Goal: Transaction & Acquisition: Purchase product/service

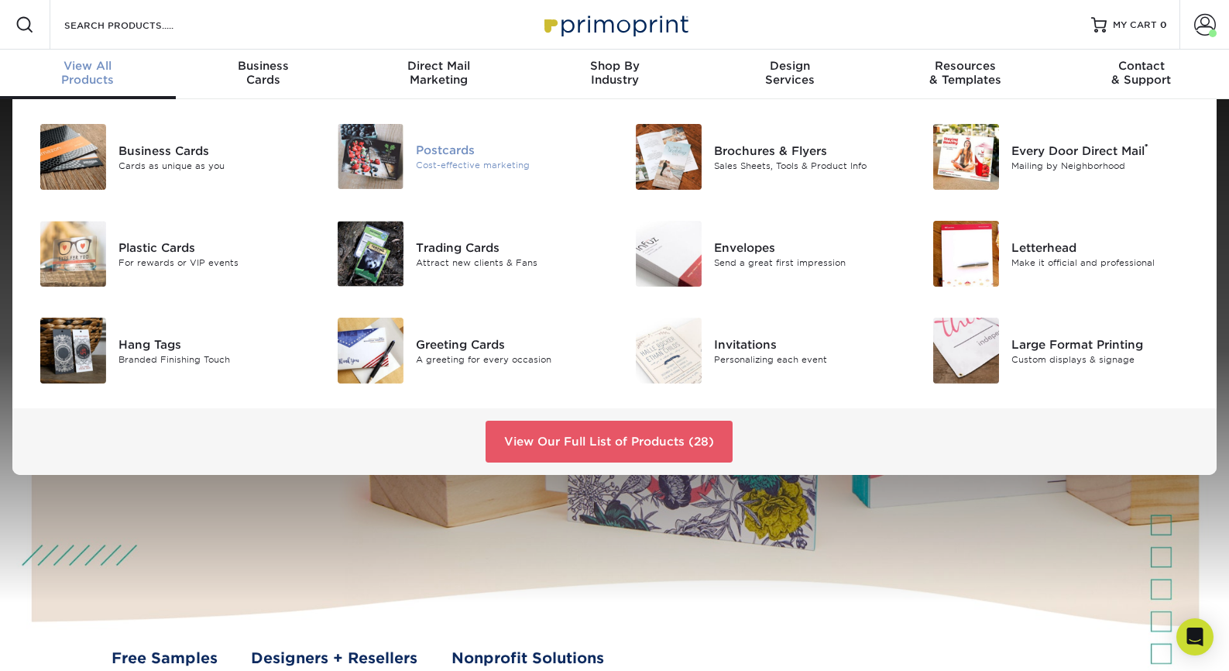
click at [400, 151] on img at bounding box center [371, 156] width 66 height 65
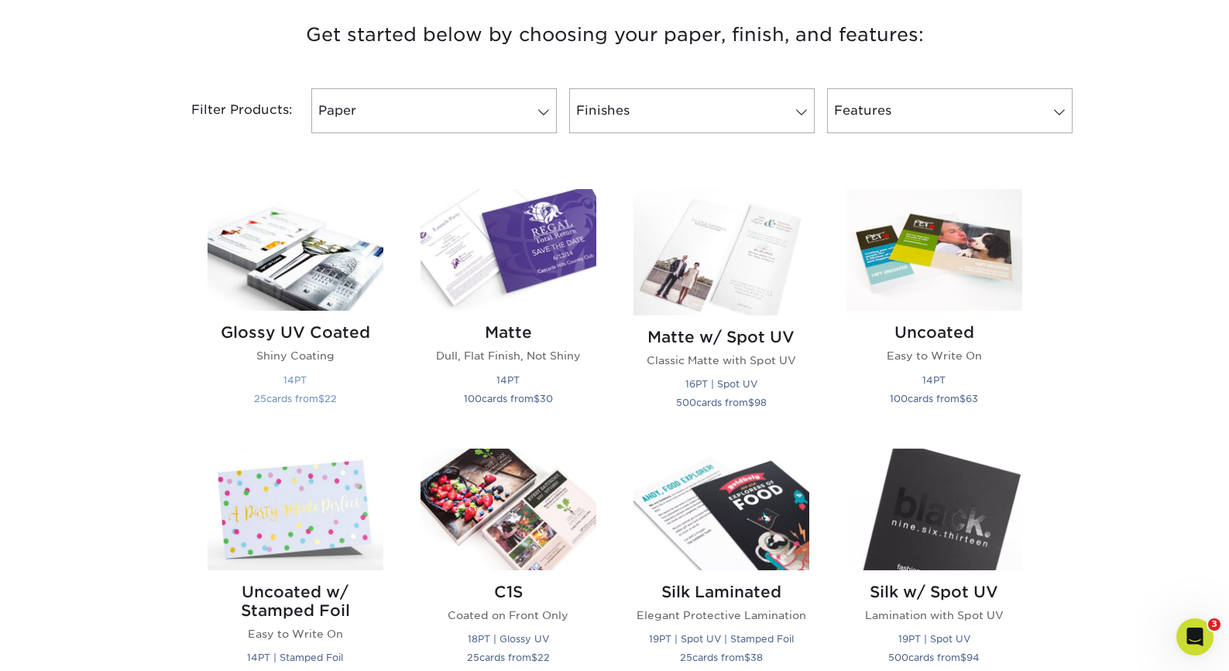
click at [310, 255] on img at bounding box center [296, 250] width 176 height 122
click at [331, 301] on img at bounding box center [296, 250] width 176 height 122
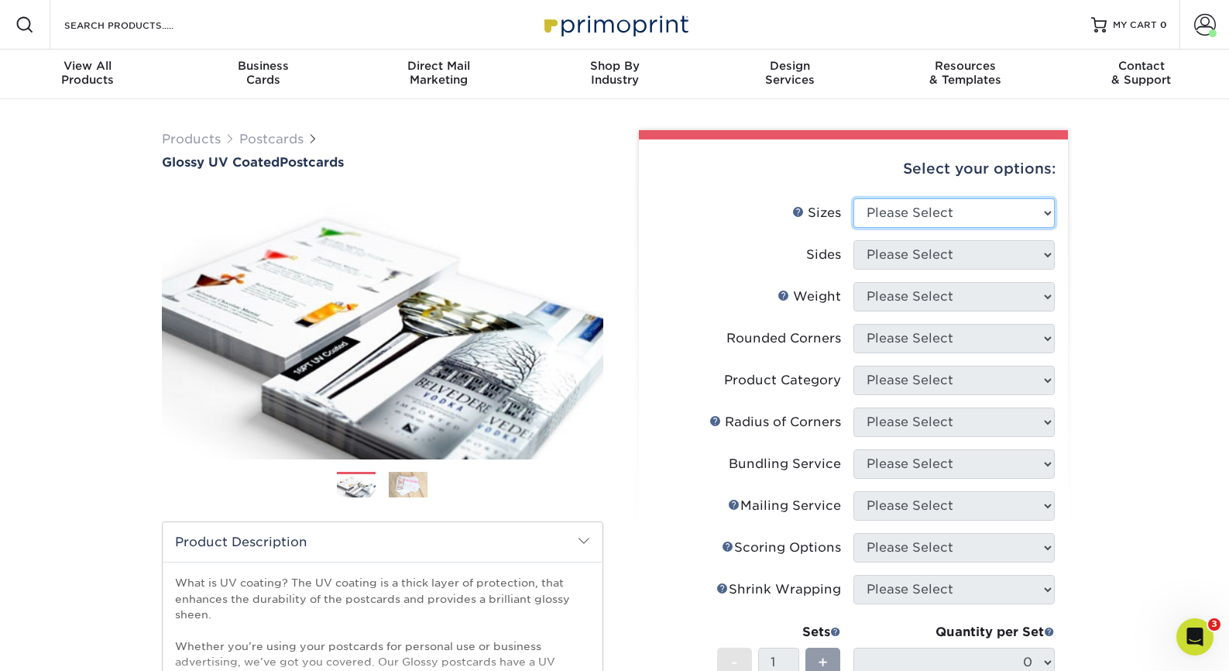
select select "4.00x6.00"
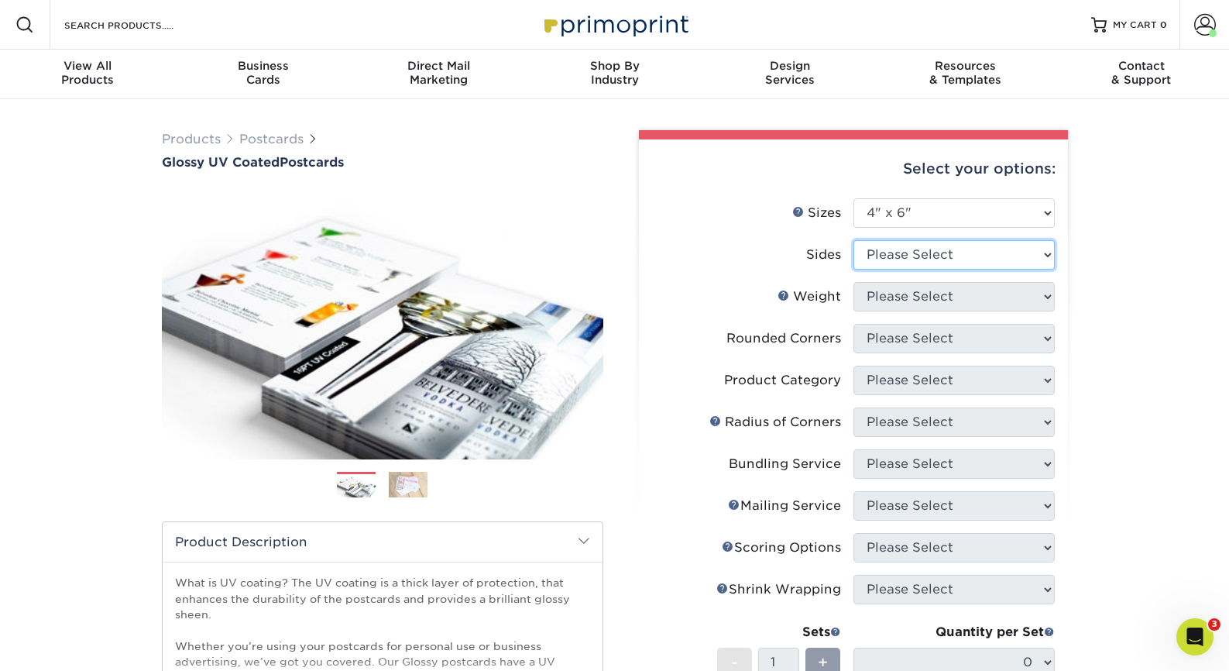
select select "13abbda7-1d64-4f25-8bb2-c179b224825d"
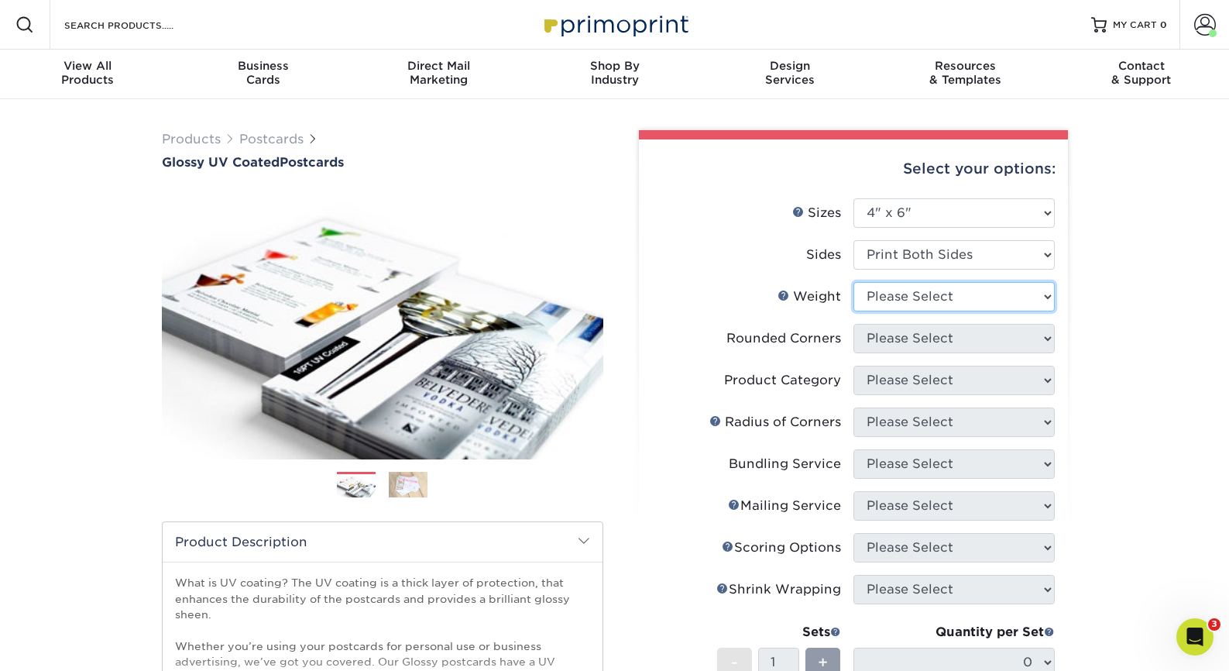
select select "14PT"
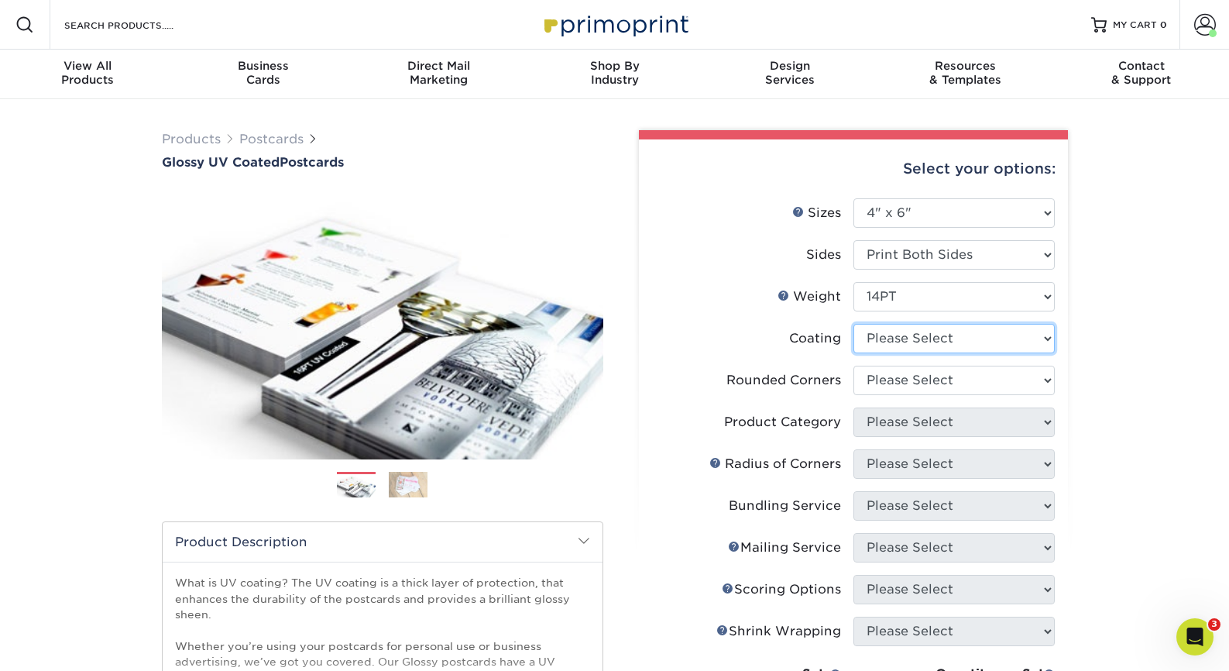
select select "1e8116af-acfc-44b1-83dc-8181aa338834"
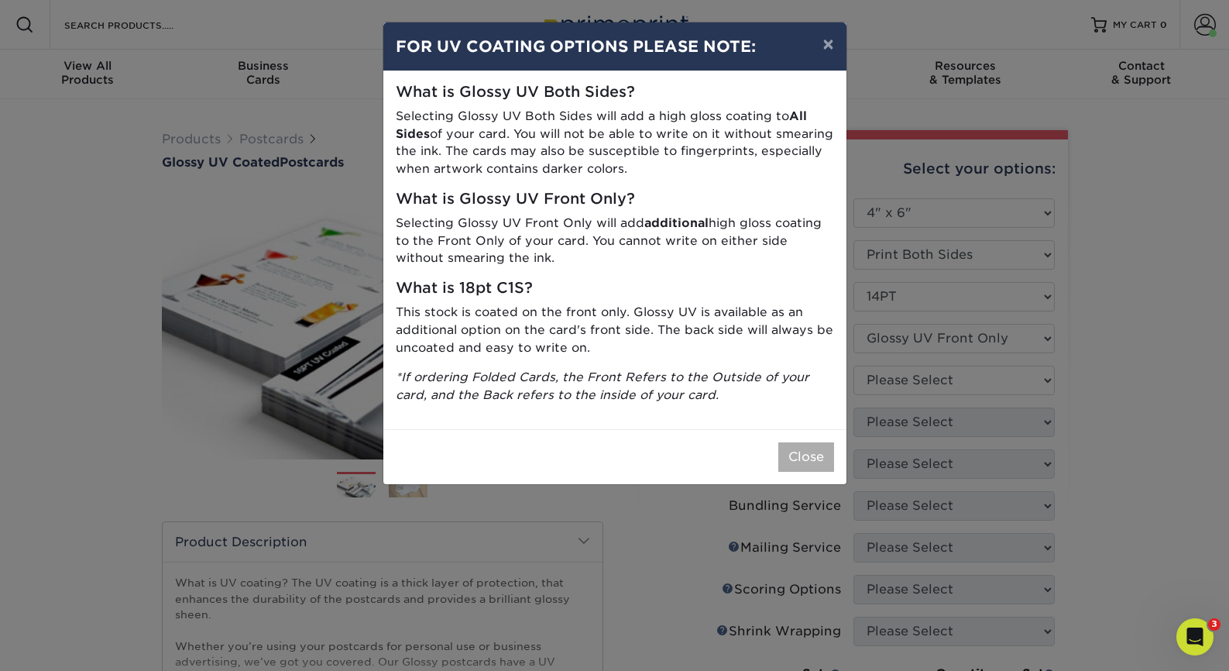
click at [803, 447] on button "Close" at bounding box center [807, 456] width 56 height 29
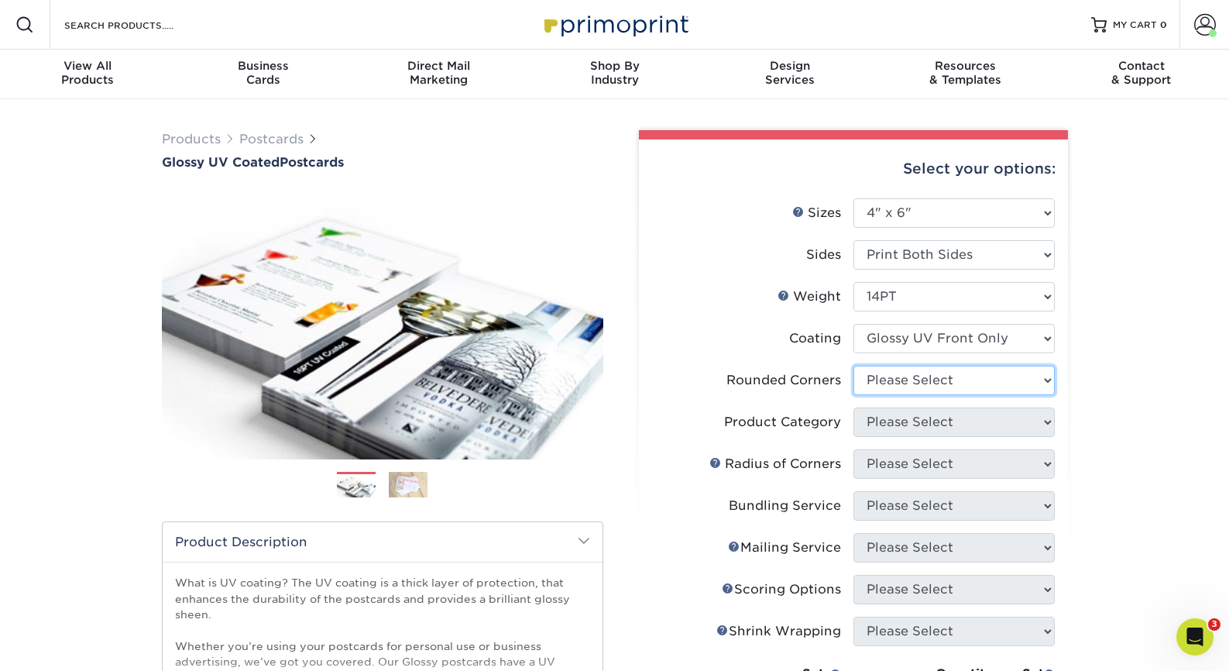
select select "0"
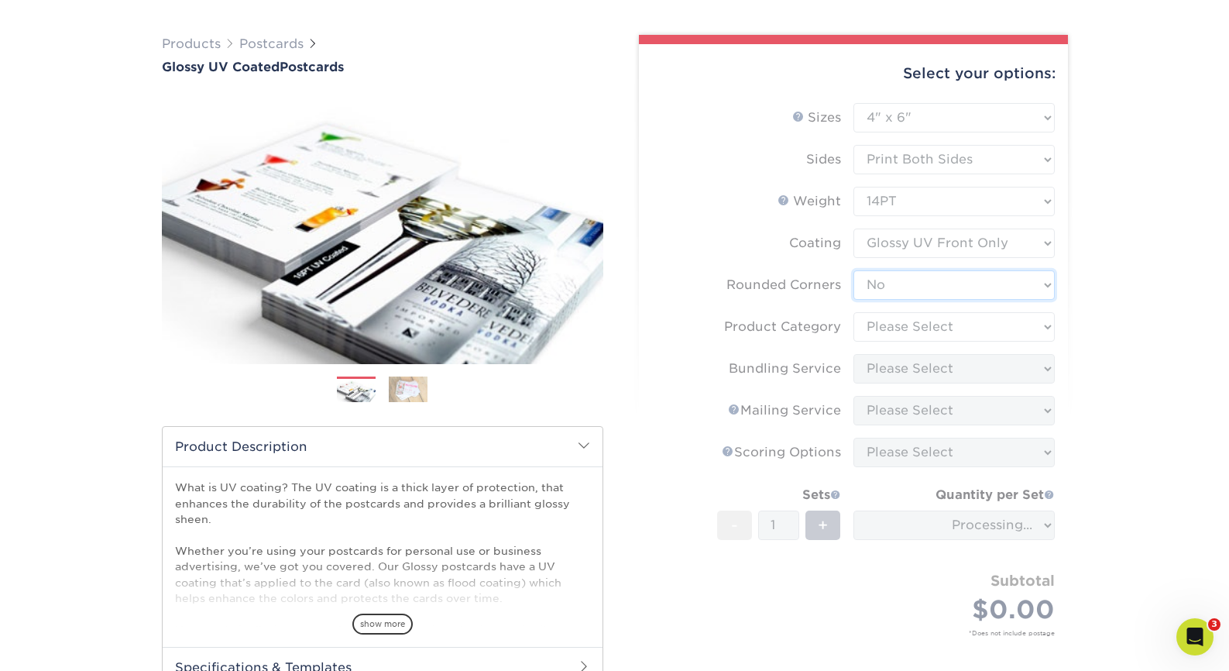
scroll to position [97, 0]
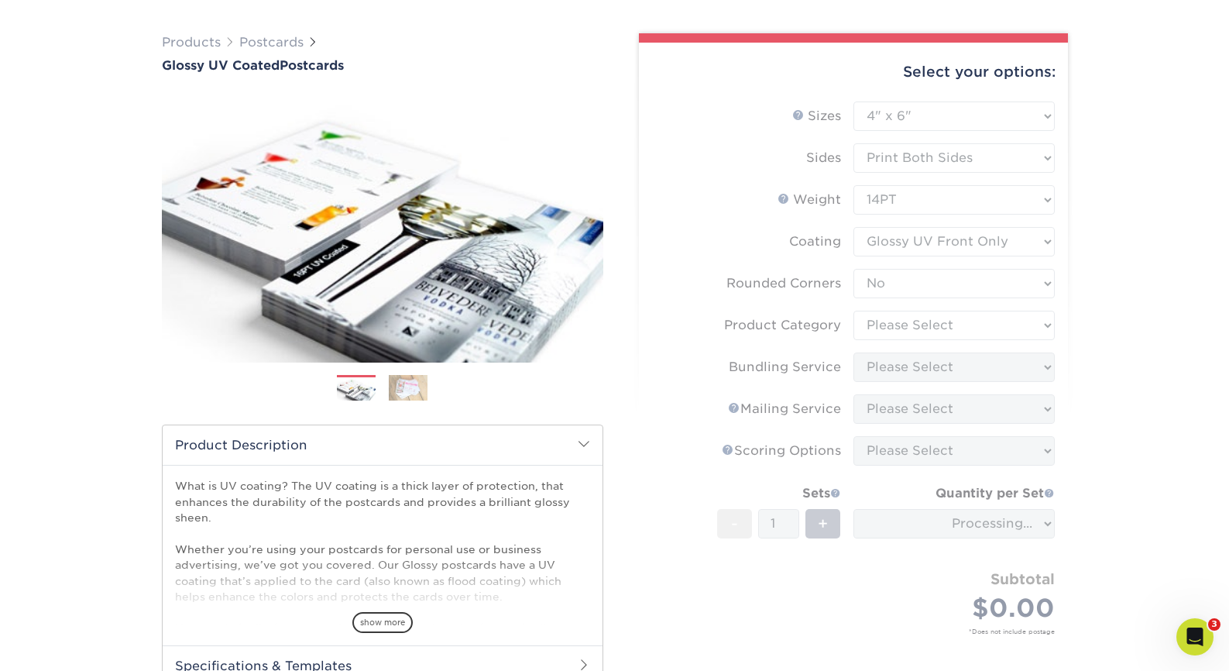
click at [894, 234] on form "Sizes Help Sizes Please Select 1.5" x 7" 2" x 4" 2" x 6" 2" x 7" 2" x 8" 2.12" …" at bounding box center [853, 385] width 404 height 569
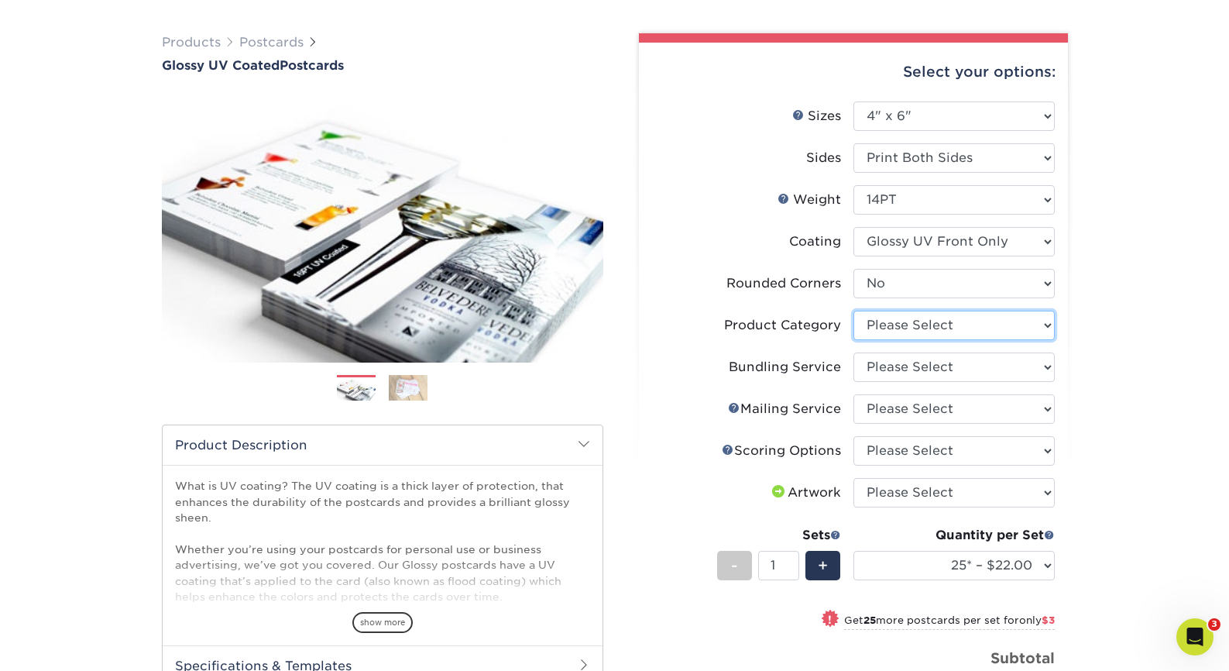
select select "9b7272e0-d6c8-4c3c-8e97-d3a1bcdab858"
select select "58689abb-25c0-461c-a4c3-a80b627d6649"
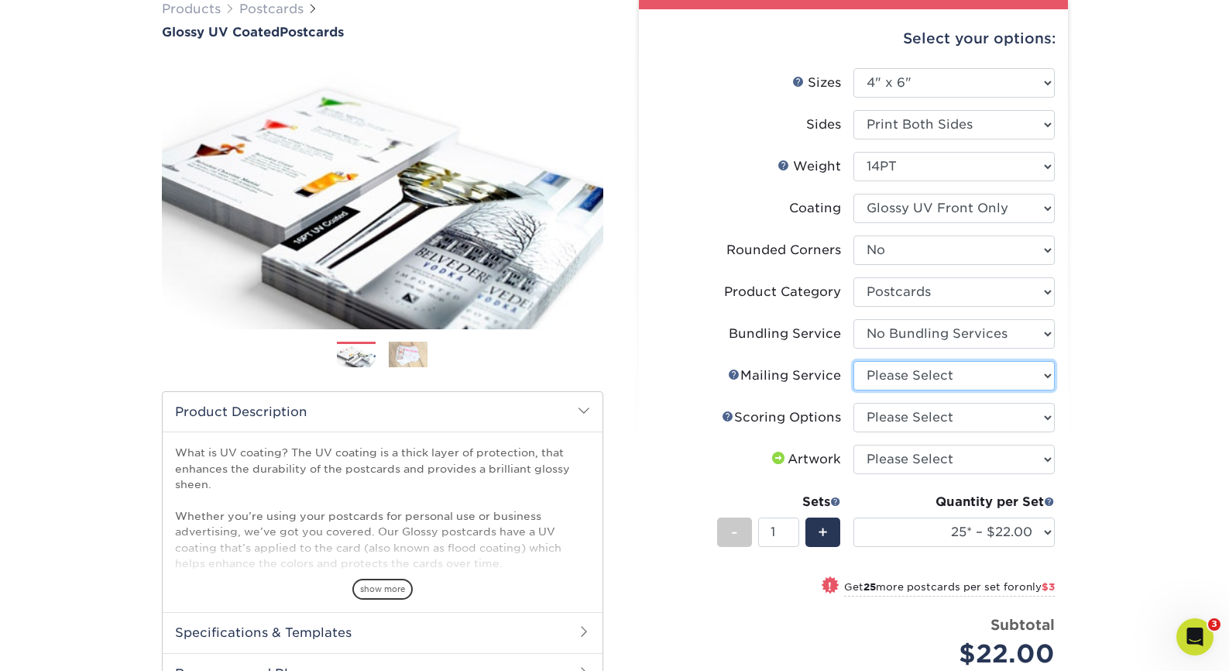
select select "3e5e9bdd-d78a-4c28-a41d-fe1407925ca6"
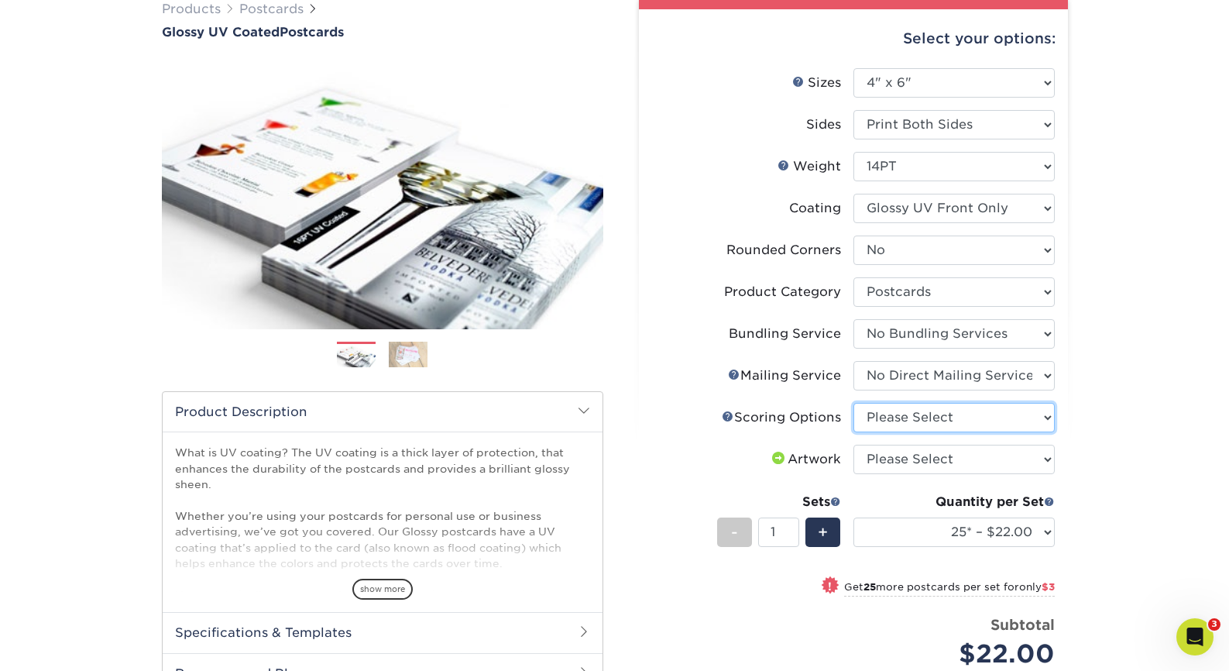
select select "16ebe401-5398-422d-8cb0-f3adbb82deb5"
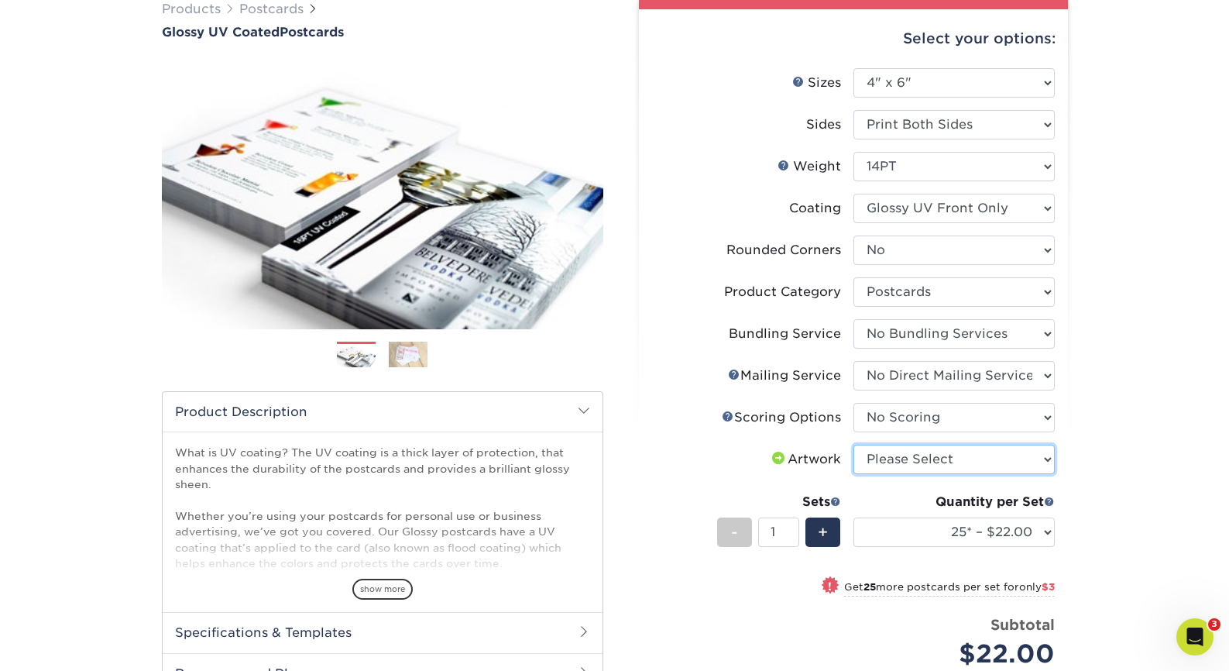
select select "upload"
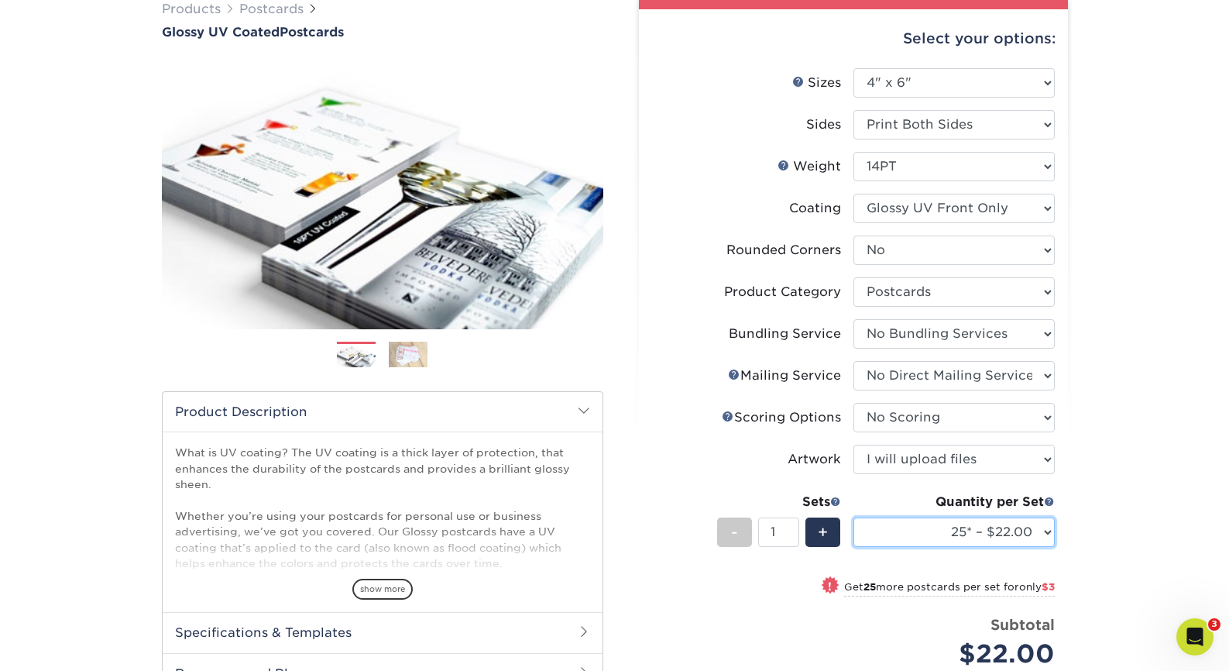
select select "500 – $81.00"
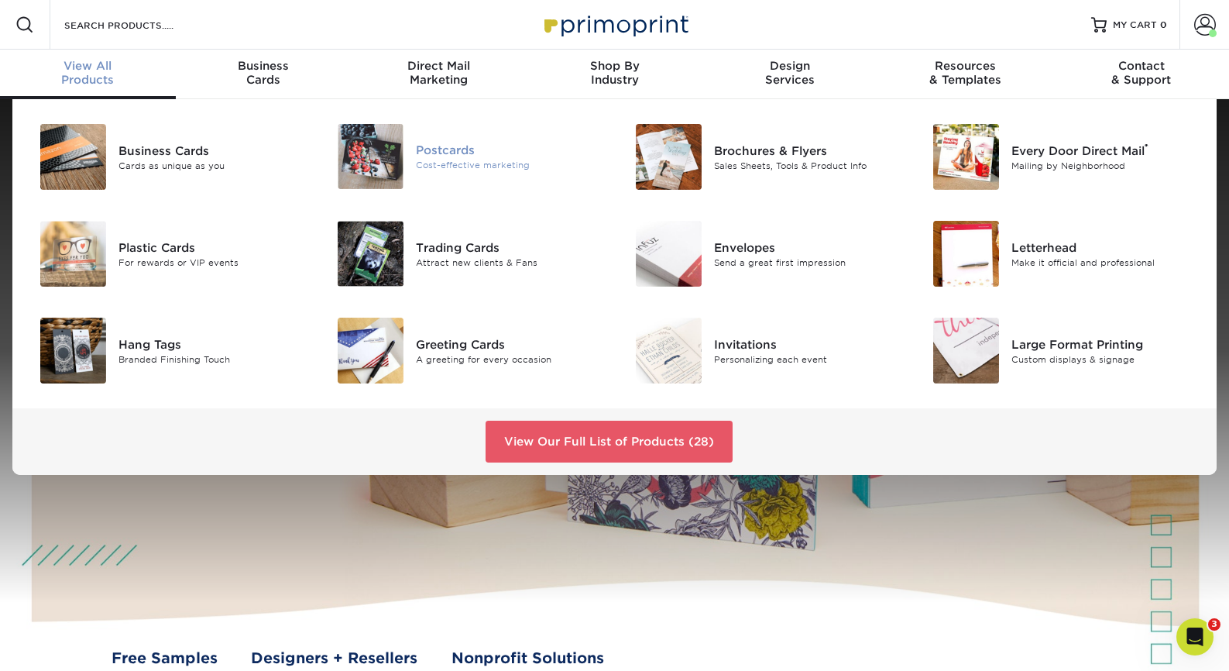
click at [394, 147] on img at bounding box center [371, 156] width 66 height 65
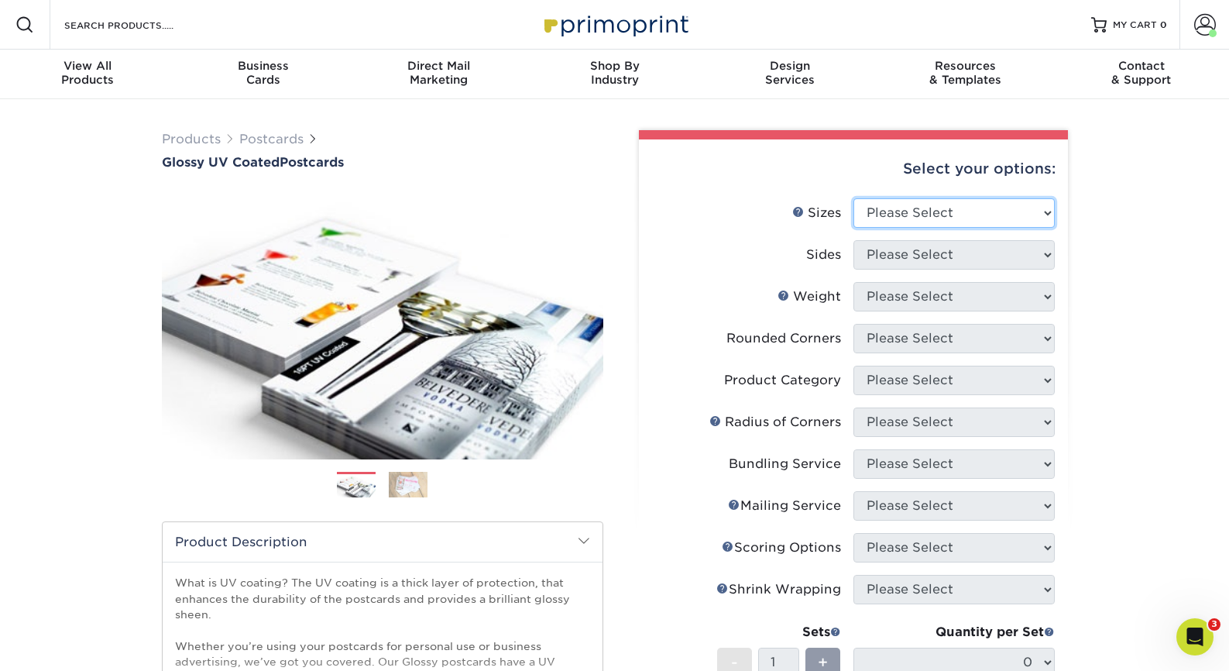
select select "4.00x6.00"
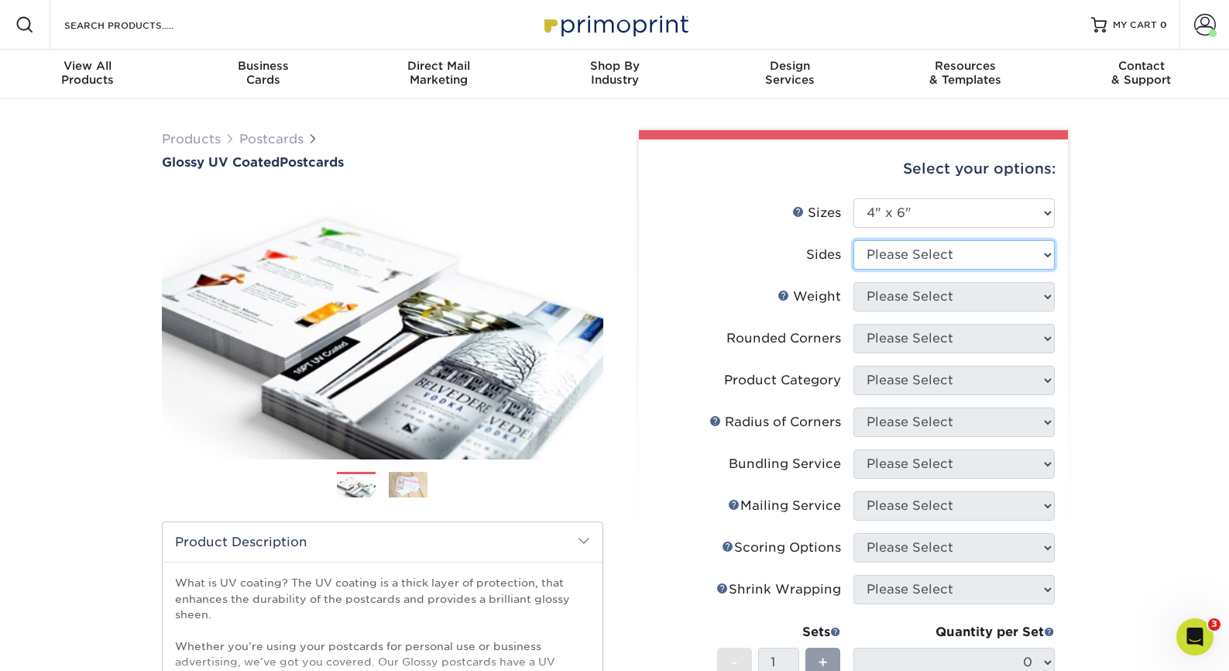
select select "13abbda7-1d64-4f25-8bb2-c179b224825d"
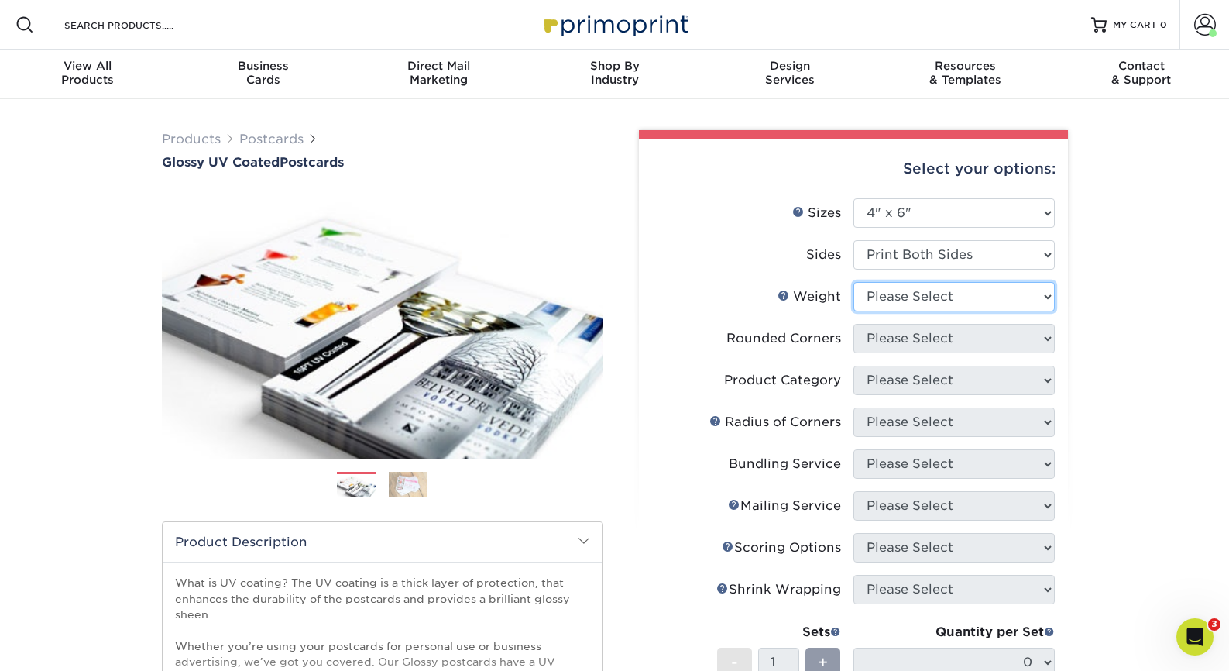
select select "14PT"
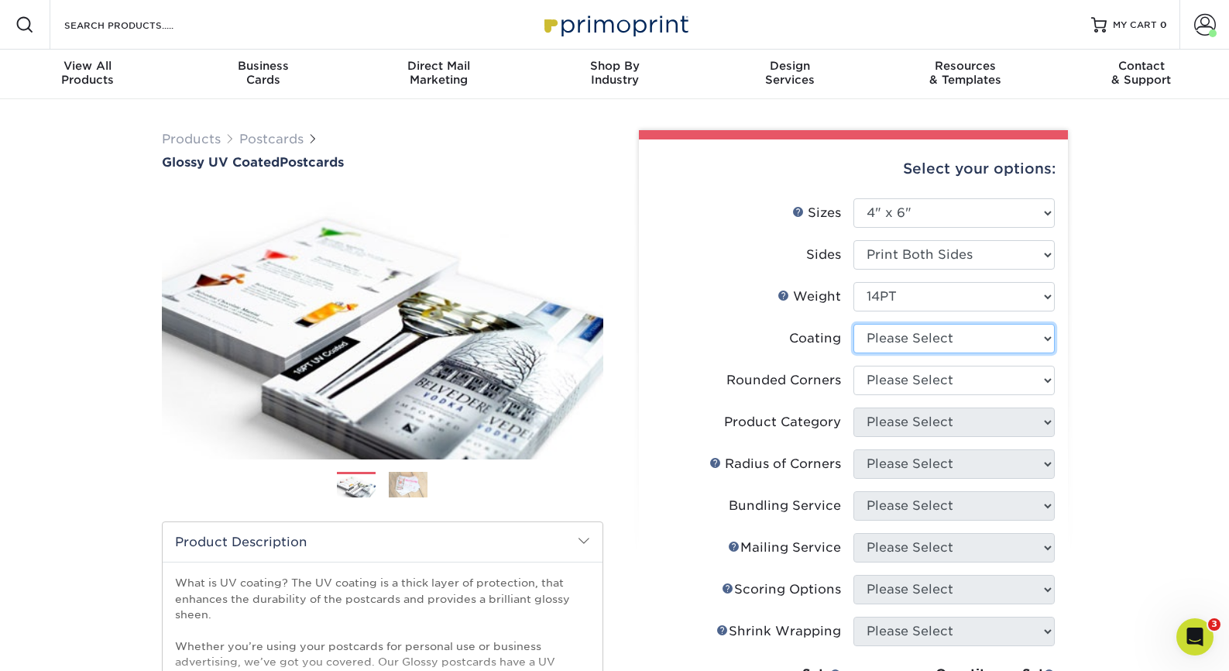
select select "ae367451-b2b8-45df-a344-0f05b6a12993"
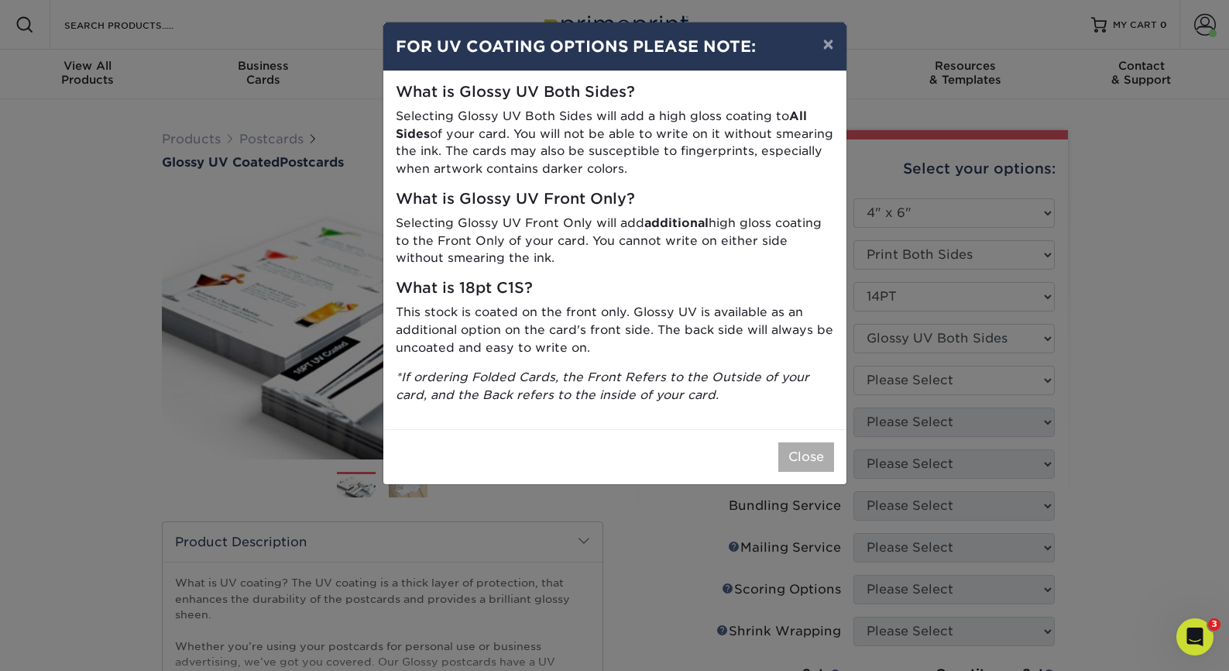
click at [802, 449] on button "Close" at bounding box center [807, 456] width 56 height 29
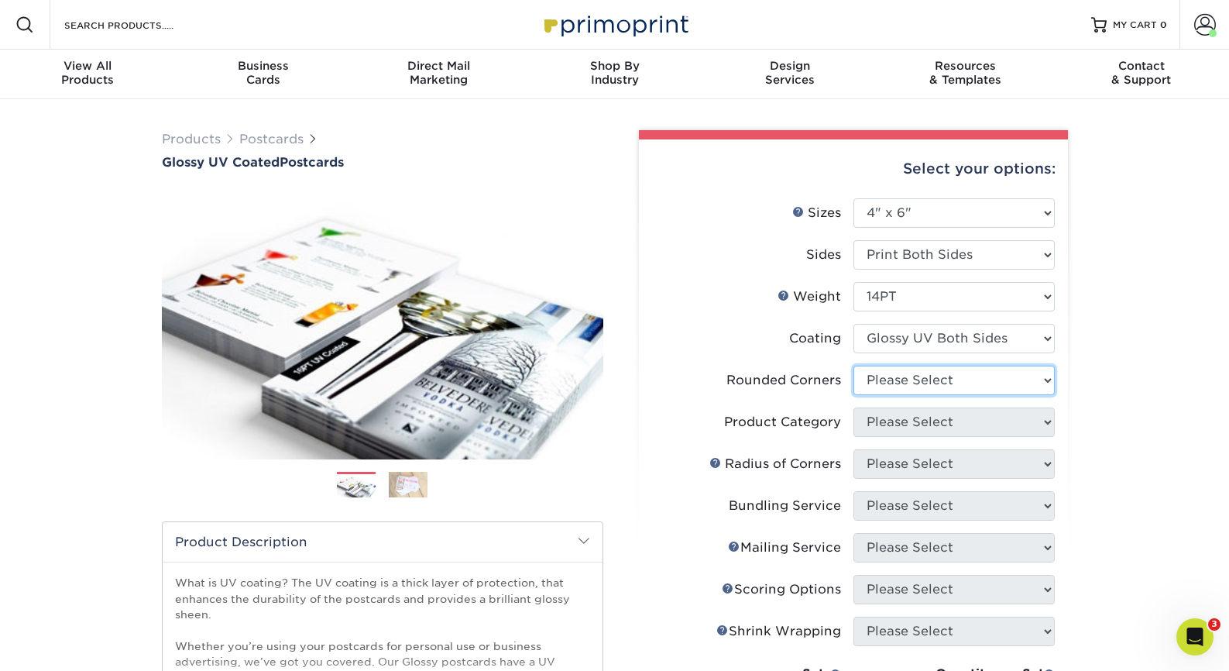
select select "0"
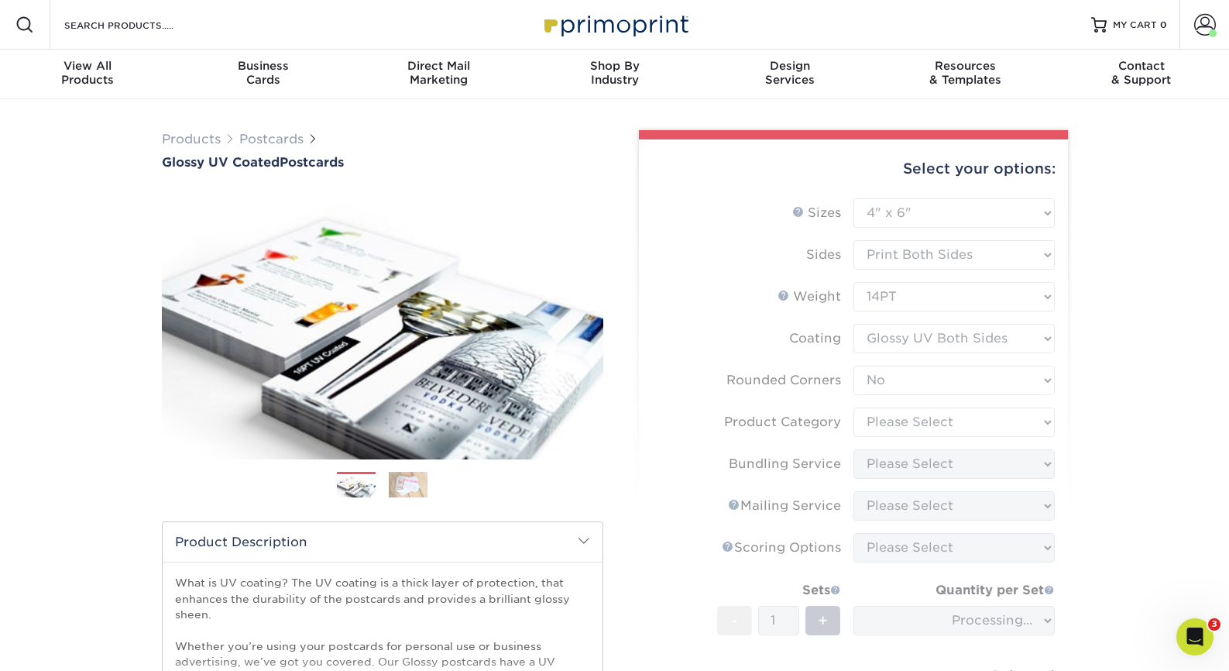
click at [886, 420] on form "Sizes Help Sizes Please Select 1.5" x 7" 2" x 4" 2" x 6" 2" x 7" 2" x 8" 2.12" …" at bounding box center [853, 482] width 404 height 569
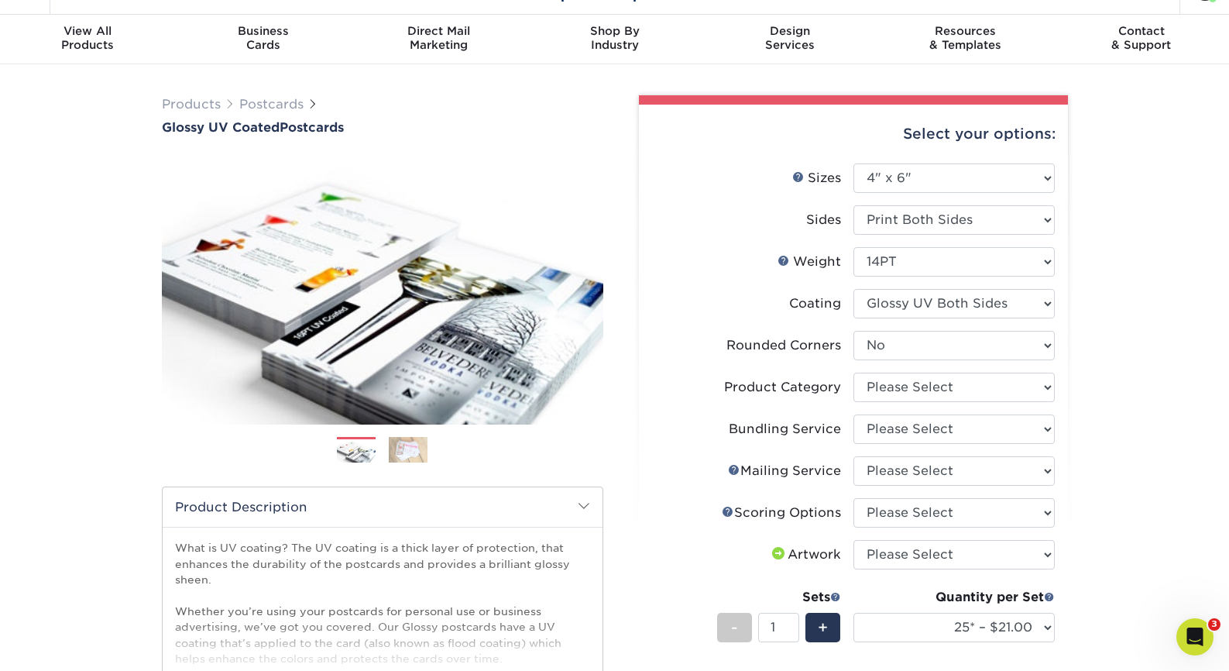
scroll to position [38, 0]
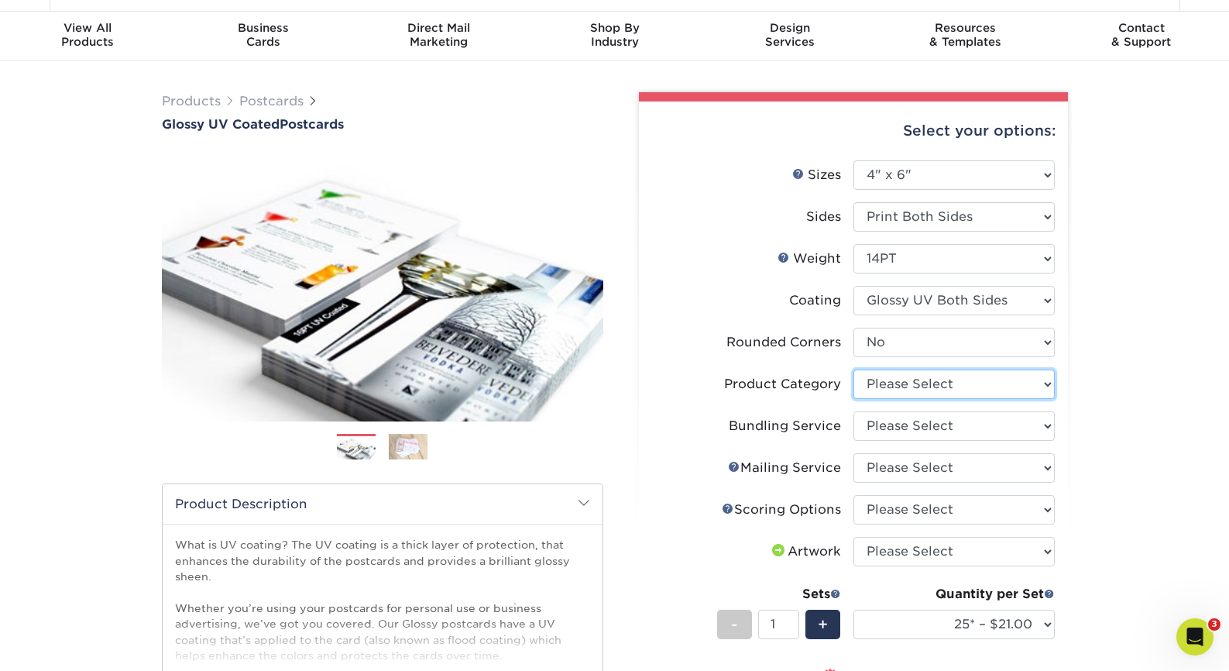
select select "9b7272e0-d6c8-4c3c-8e97-d3a1bcdab858"
select select "58689abb-25c0-461c-a4c3-a80b627d6649"
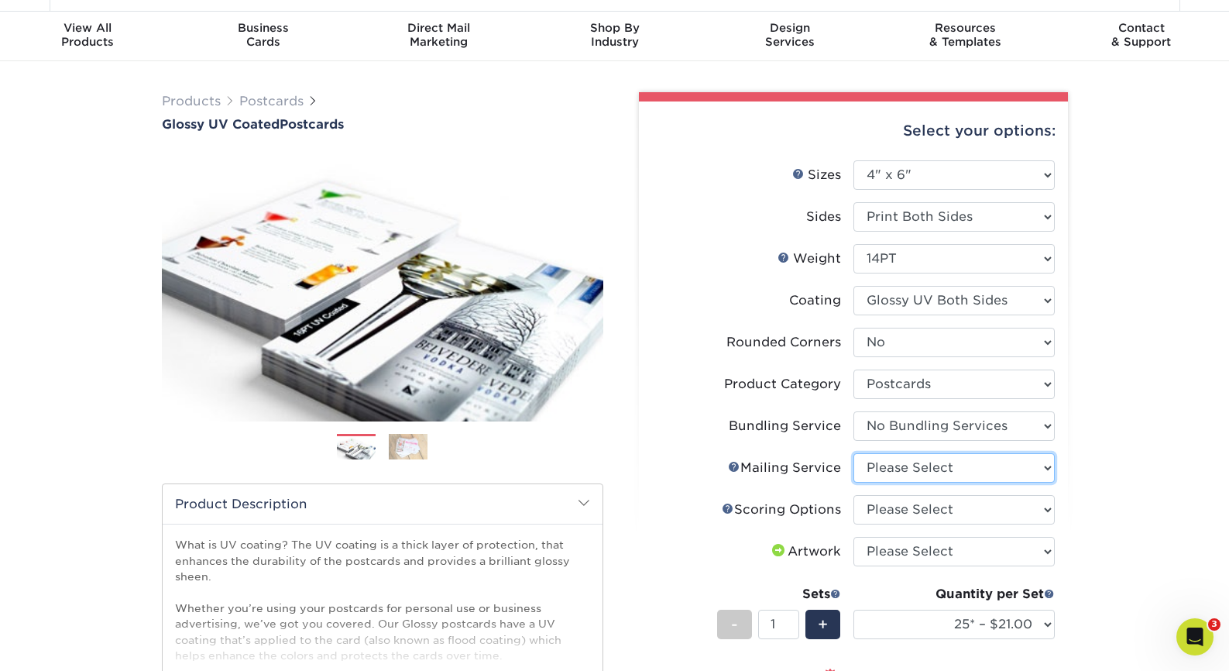
select select "3e5e9bdd-d78a-4c28-a41d-fe1407925ca6"
select select "16ebe401-5398-422d-8cb0-f3adbb82deb5"
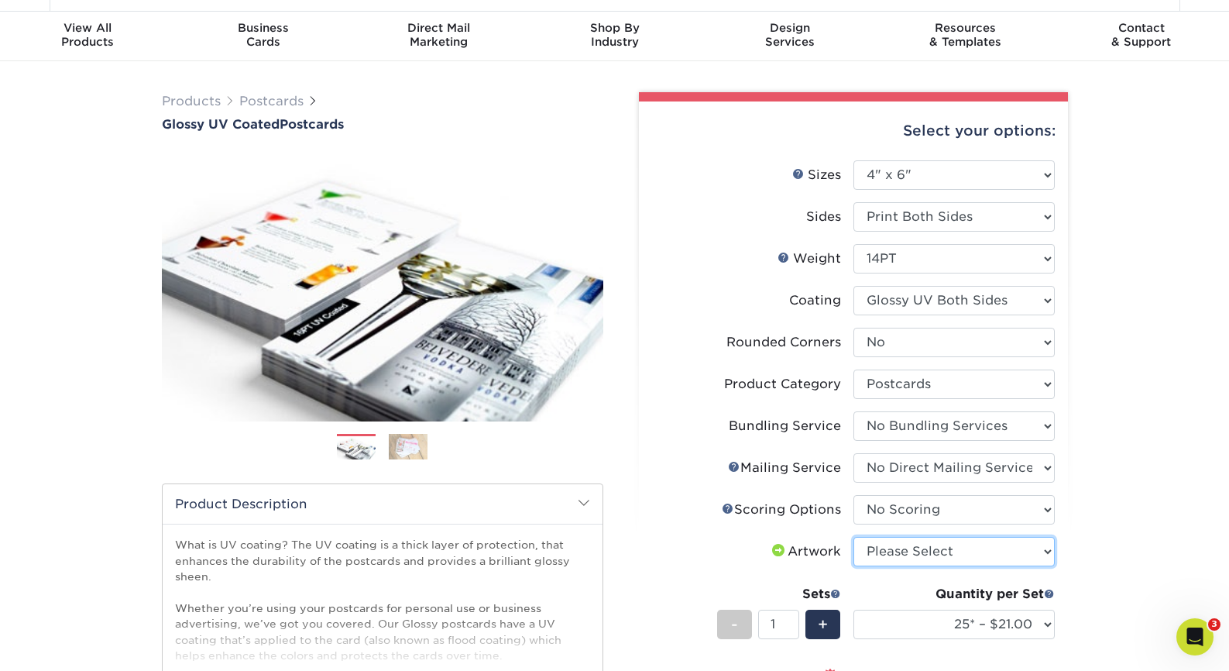
select select "upload"
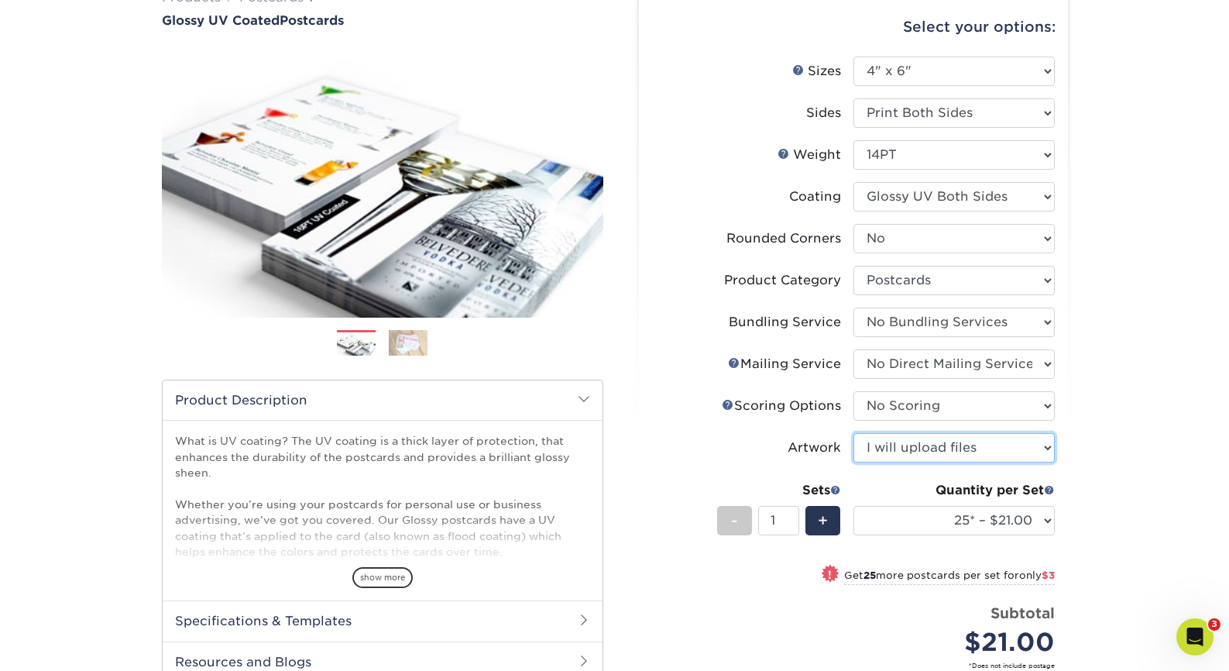
scroll to position [142, 0]
select select "1e8116af-acfc-44b1-83dc-8181aa338834"
select select "-1"
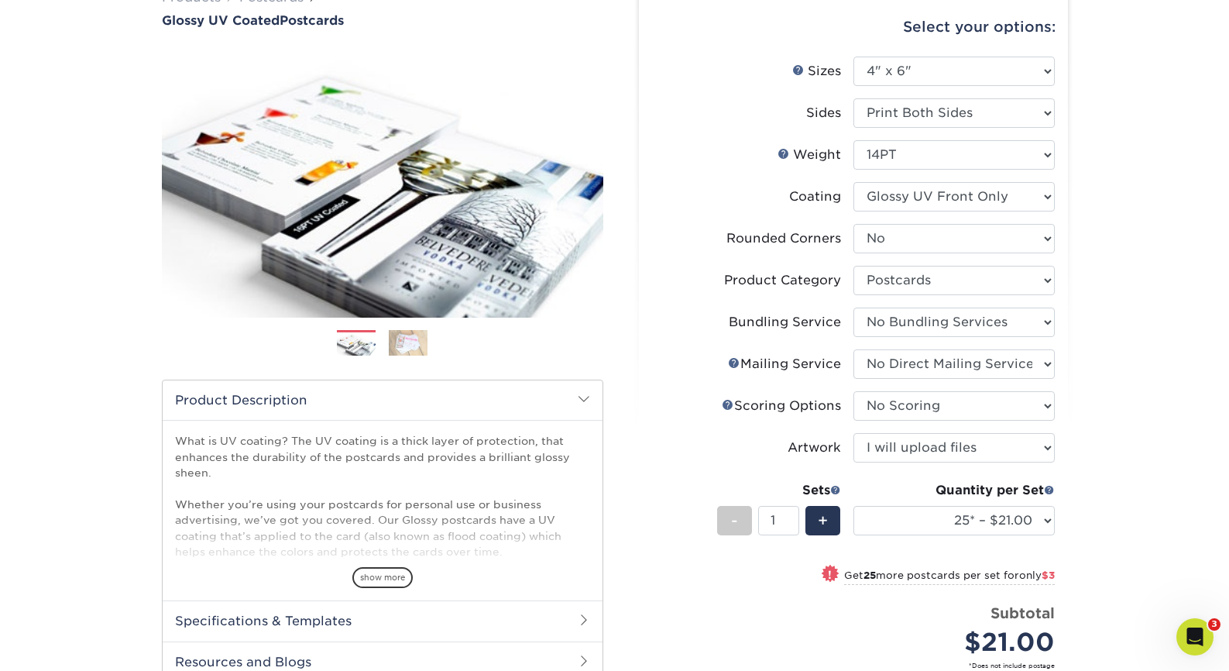
select select "-1"
select select
select select "-1"
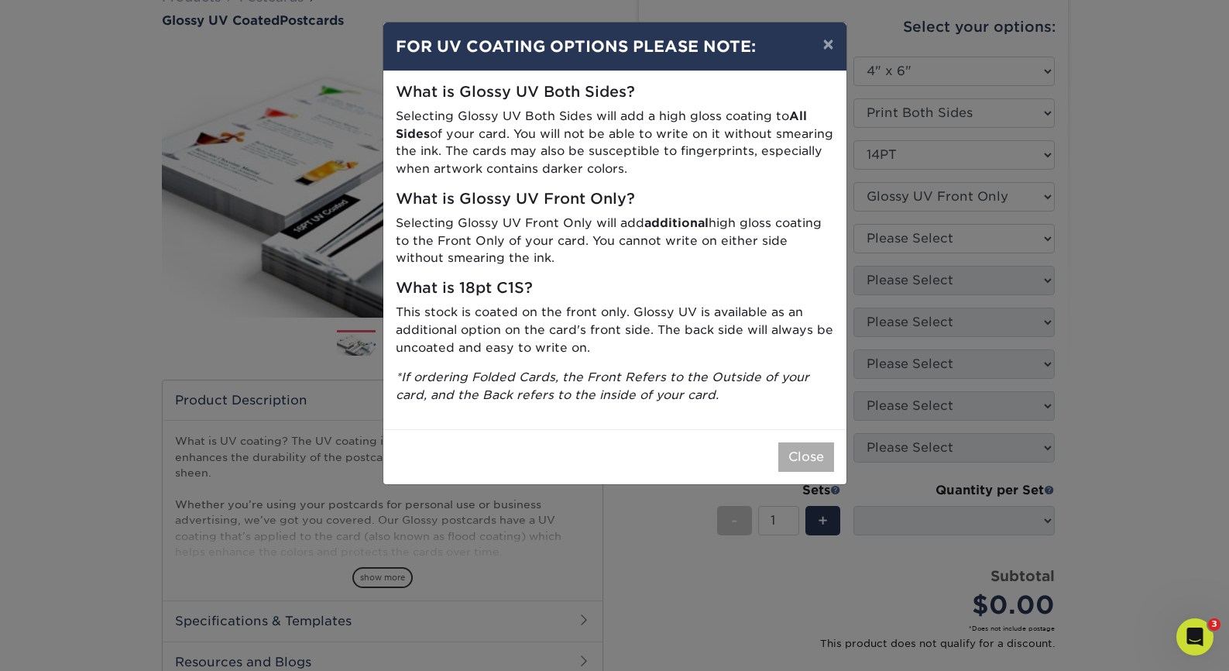
click at [816, 454] on button "Close" at bounding box center [807, 456] width 56 height 29
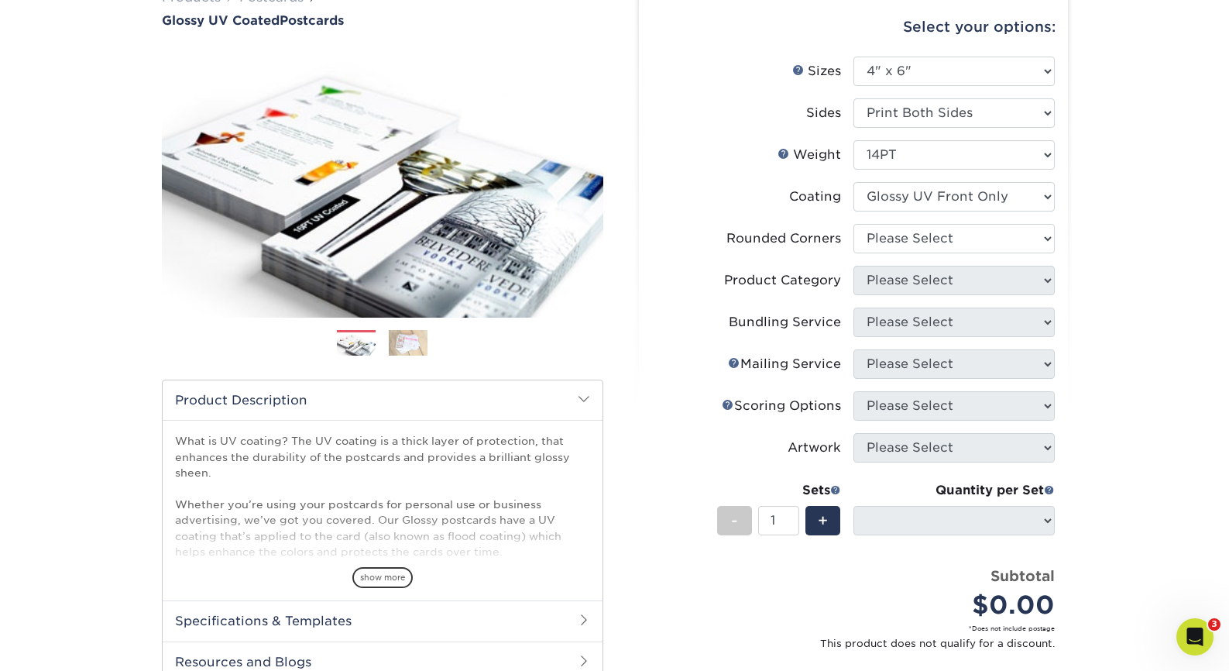
click at [1083, 269] on div "Products Postcards Glossy UV Coated Postcards Previous Next show more 25" at bounding box center [614, 434] width 1229 height 954
select select "0"
select select "-1"
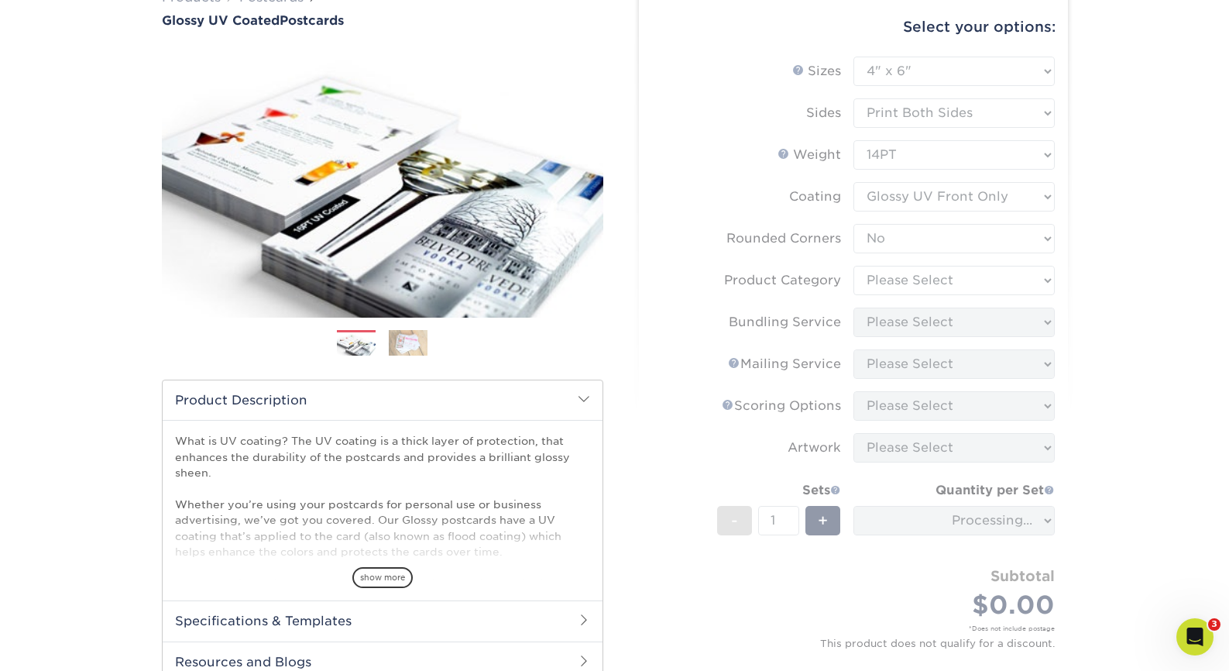
click at [921, 279] on form "Sizes Help Sizes Please Select 1.5" x 7" 2" x 4" 2" x 6" 2" x 7" 2" x 8" 2.12" …" at bounding box center [853, 370] width 404 height 626
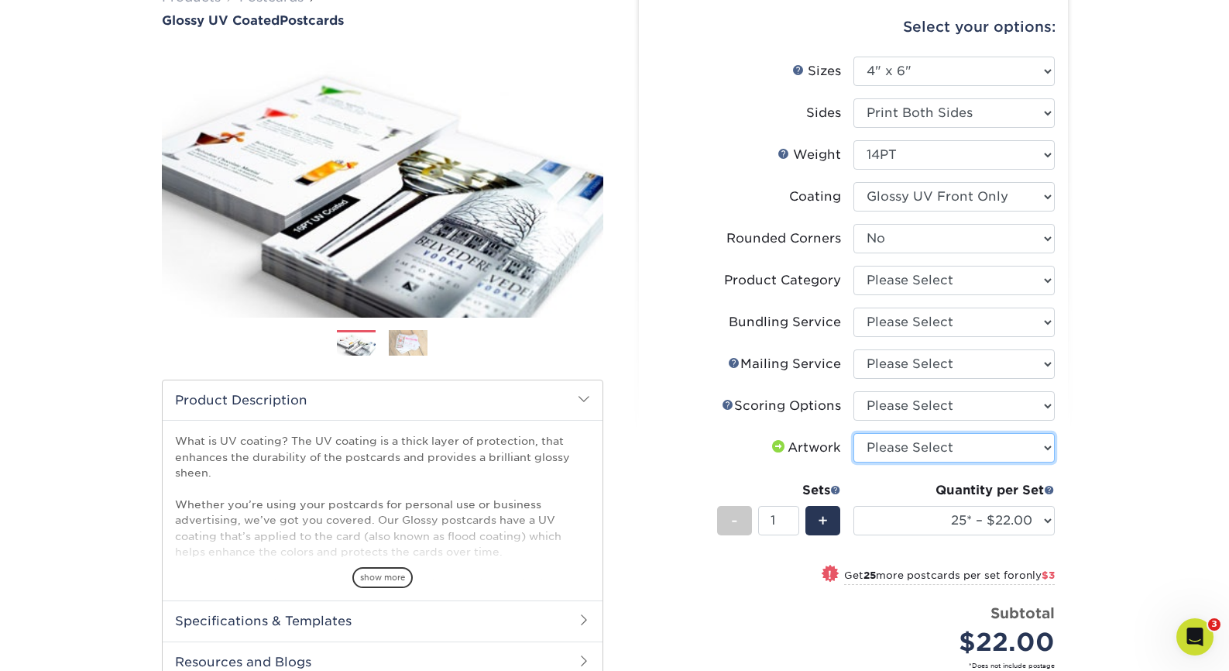
select select "upload"
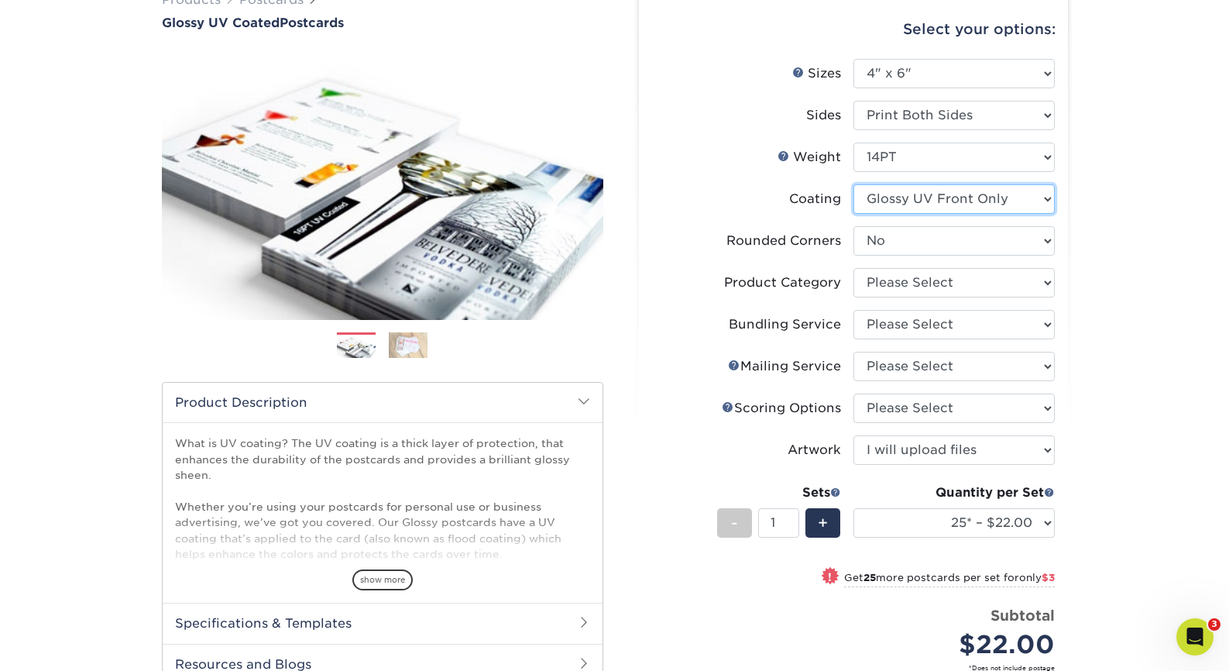
scroll to position [141, 0]
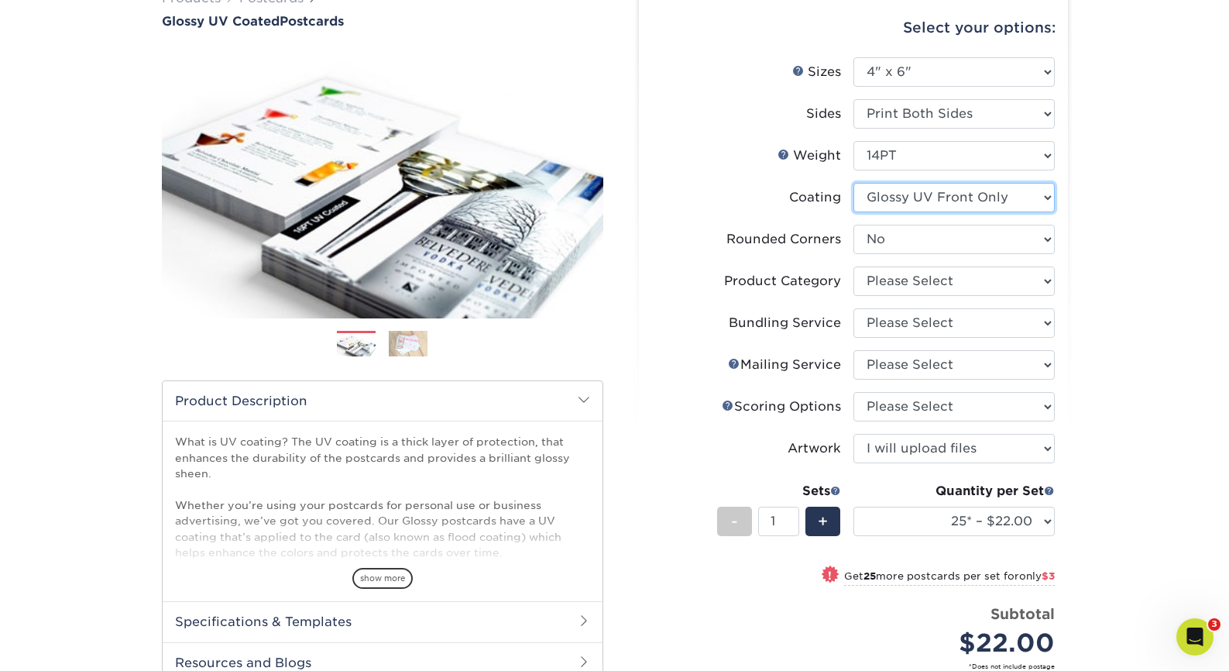
select select "ae367451-b2b8-45df-a344-0f05b6a12993"
select select "-1"
select select
select select "-1"
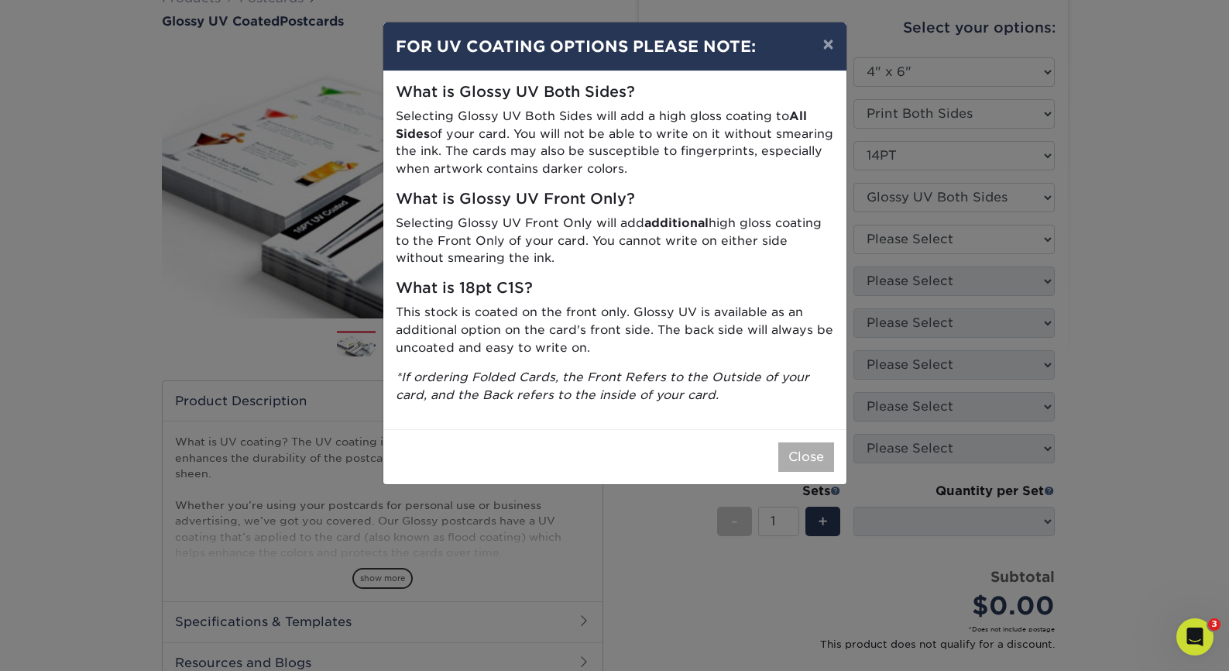
click at [808, 447] on button "Close" at bounding box center [807, 456] width 56 height 29
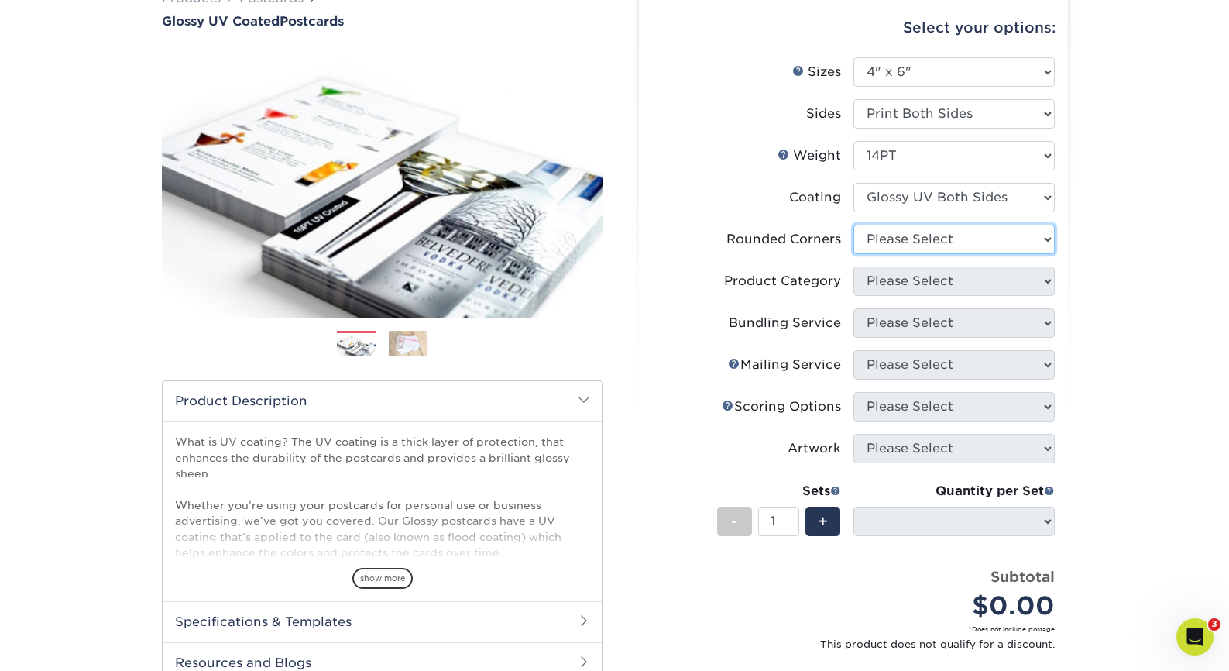
select select "0"
select select "-1"
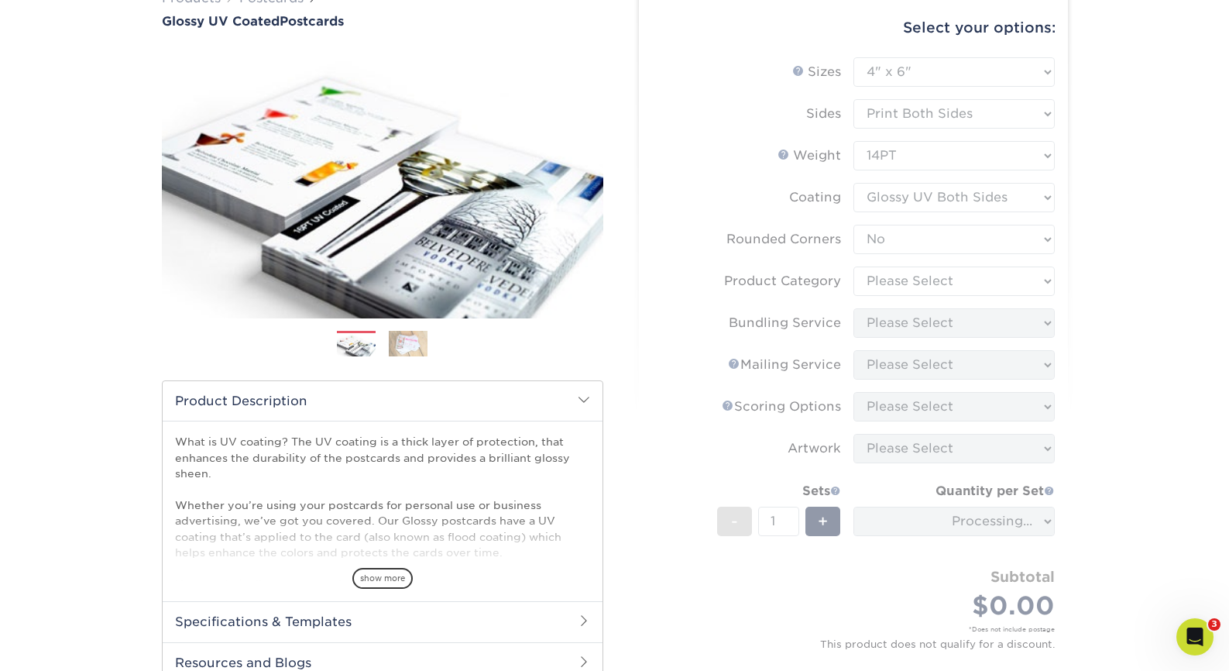
click at [914, 271] on form "Sizes Help Sizes Please Select 1.5" x 7" 2" x 4" 2" x 6" 2" x 7" 2" x 8" 2.12" …" at bounding box center [853, 370] width 404 height 626
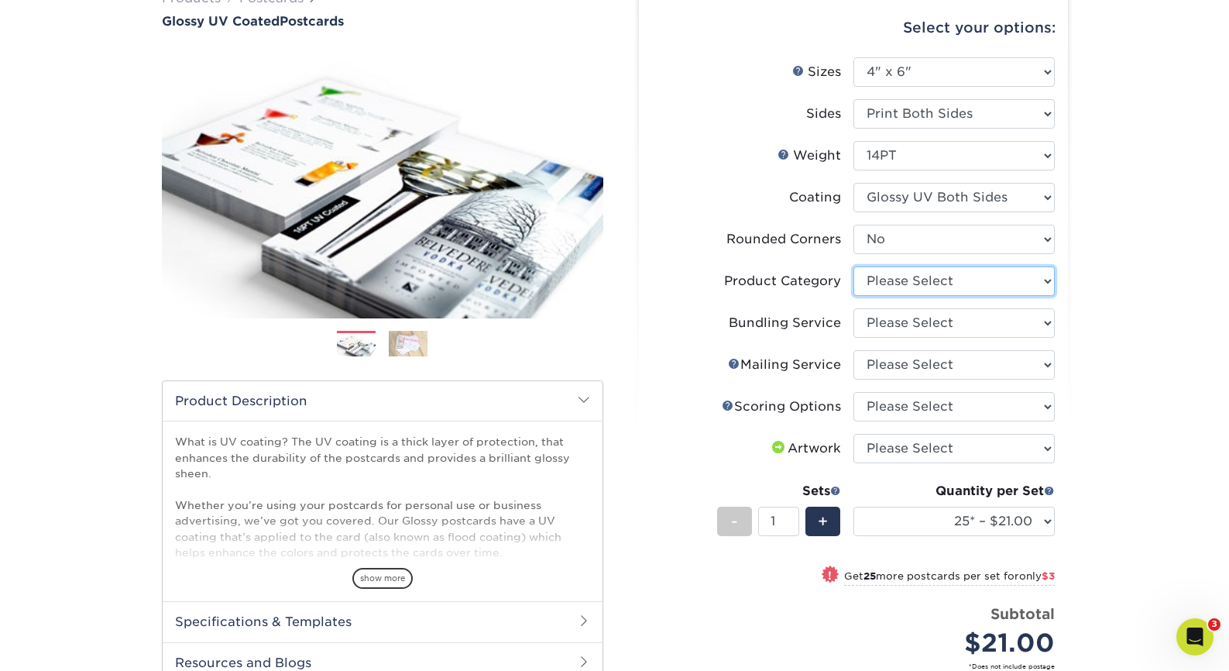
select select "9b7272e0-d6c8-4c3c-8e97-d3a1bcdab858"
select select "58689abb-25c0-461c-a4c3-a80b627d6649"
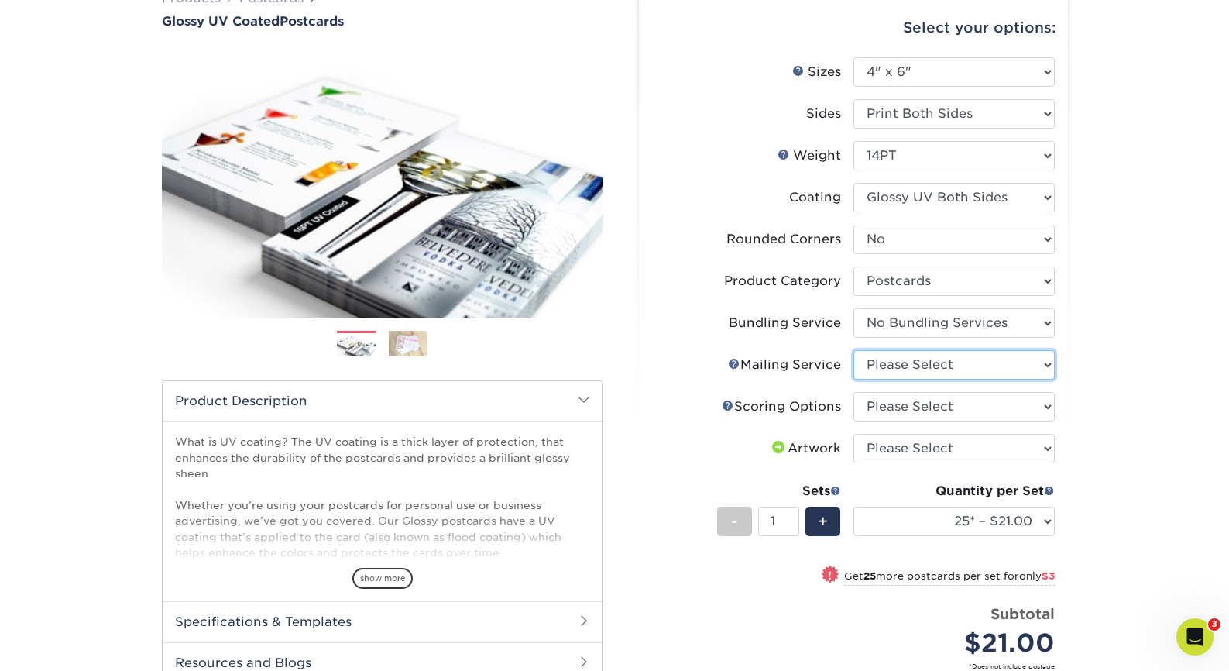
select select "3e5e9bdd-d78a-4c28-a41d-fe1407925ca6"
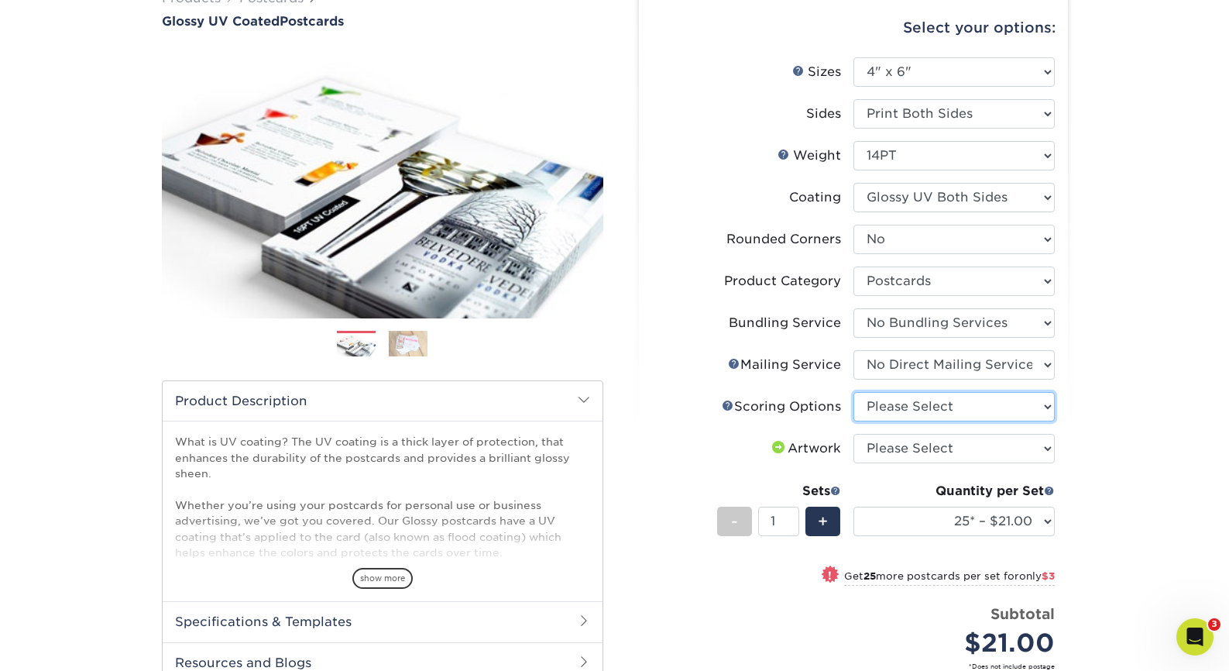
select select "16ebe401-5398-422d-8cb0-f3adbb82deb5"
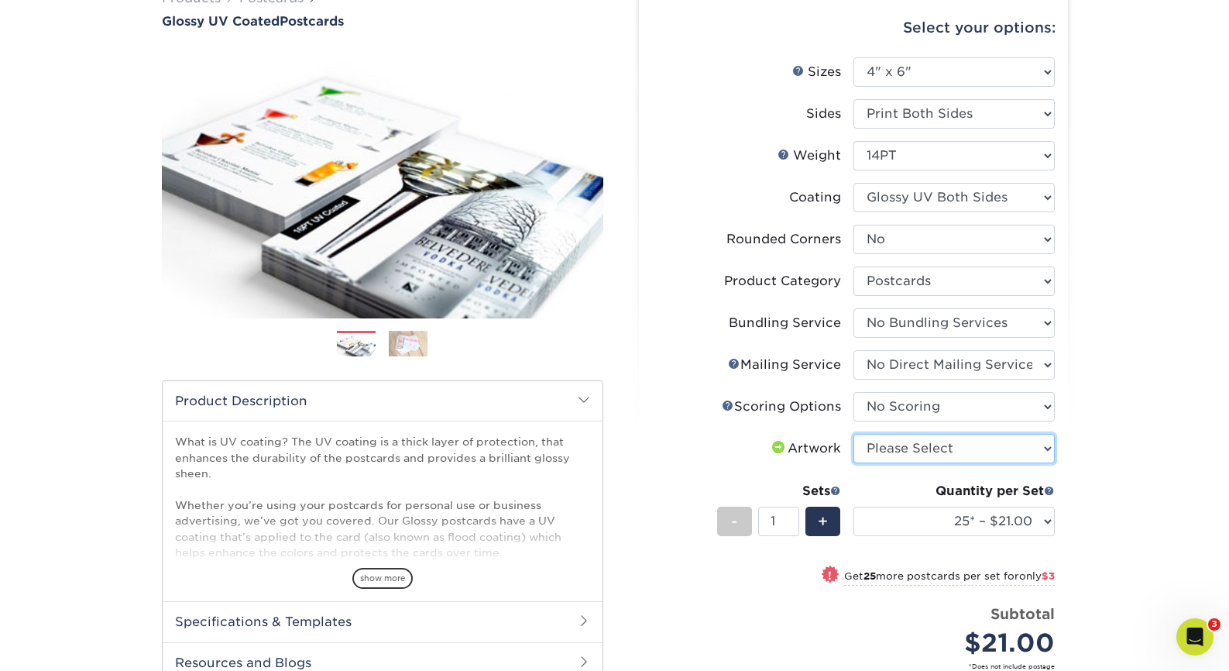
select select "upload"
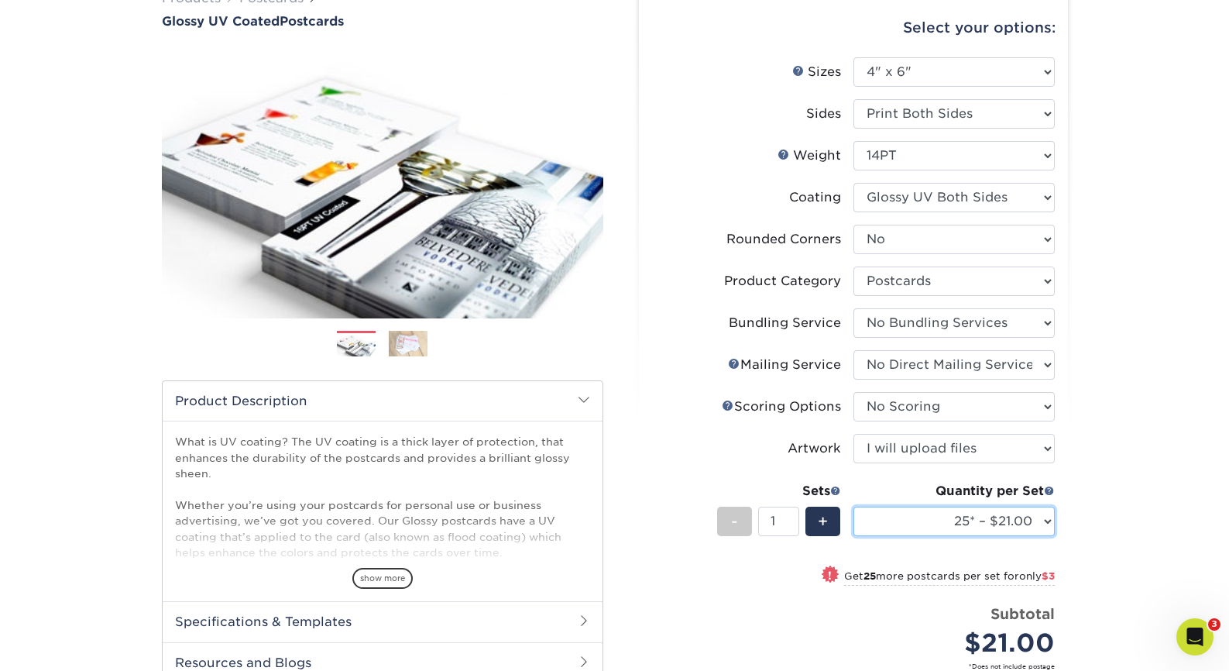
select select "500 – $85.00"
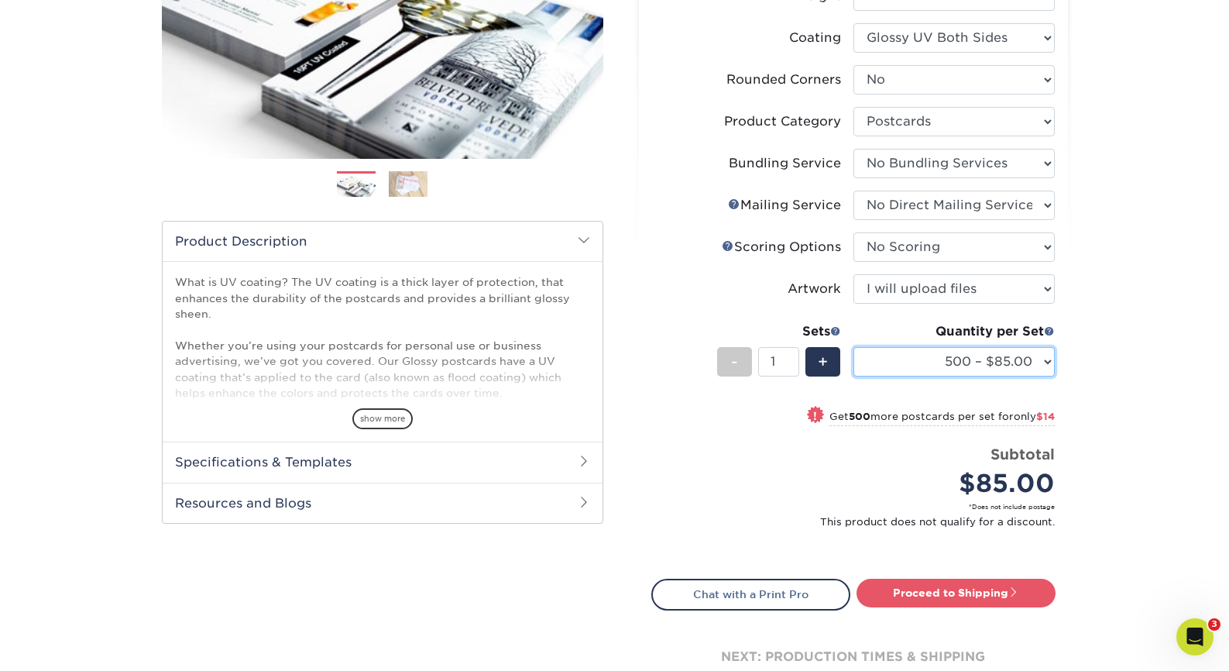
scroll to position [304, 0]
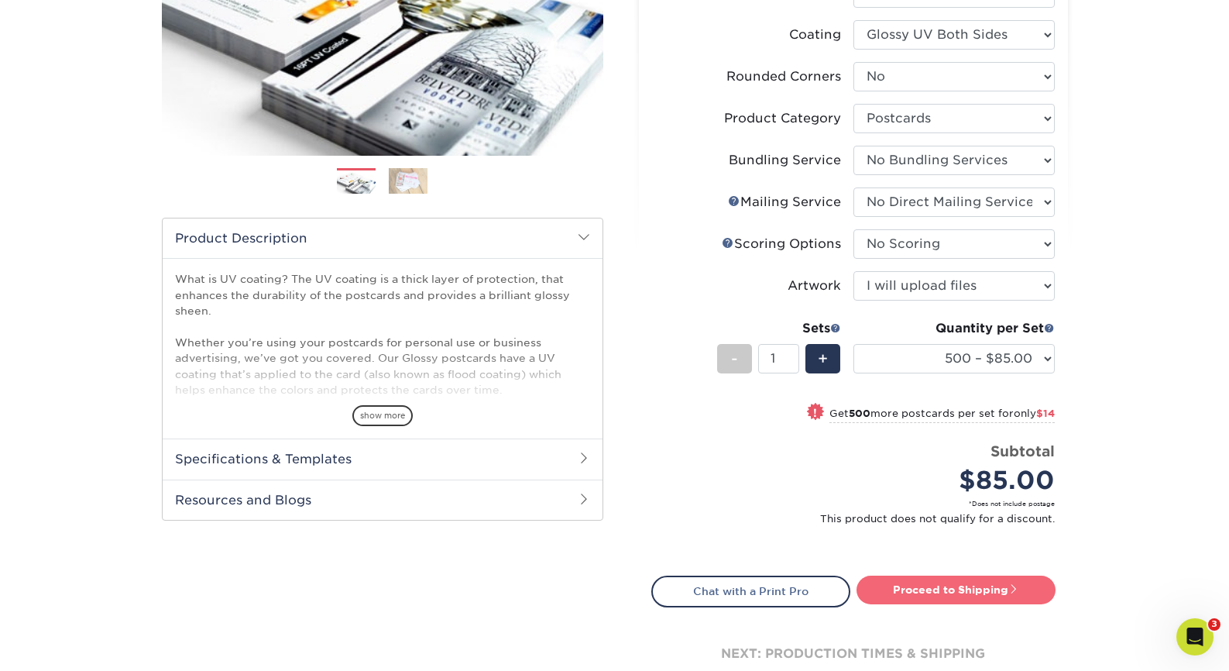
click at [967, 584] on link "Proceed to Shipping" at bounding box center [956, 590] width 199 height 28
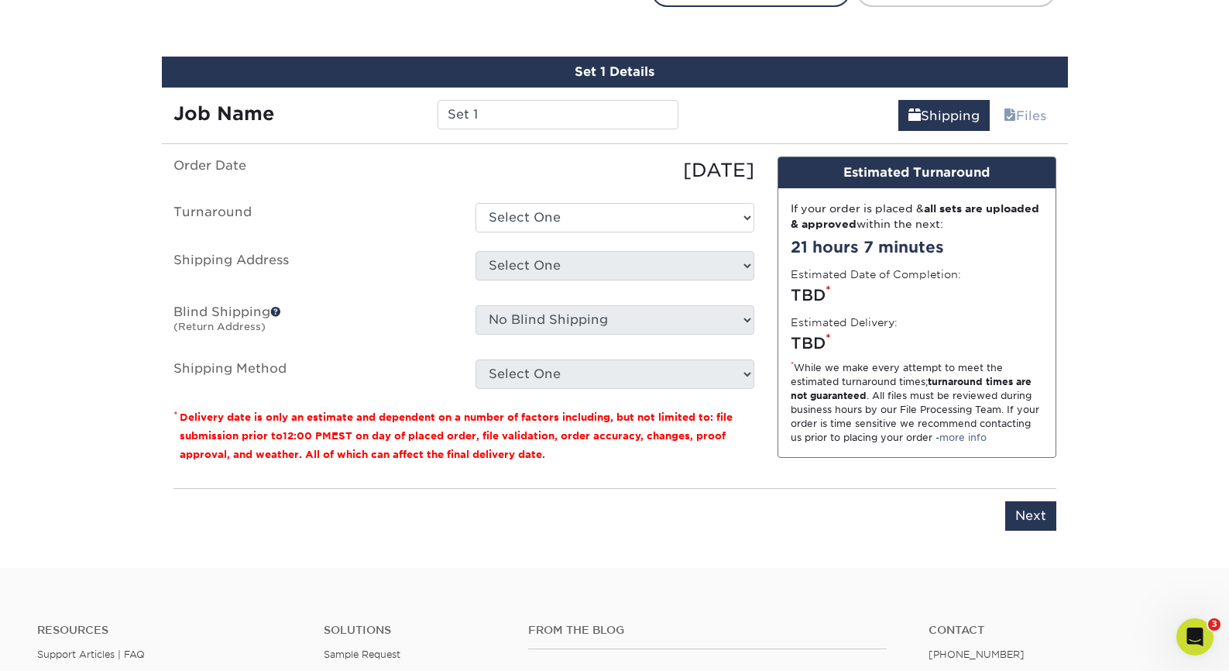
scroll to position [920, 0]
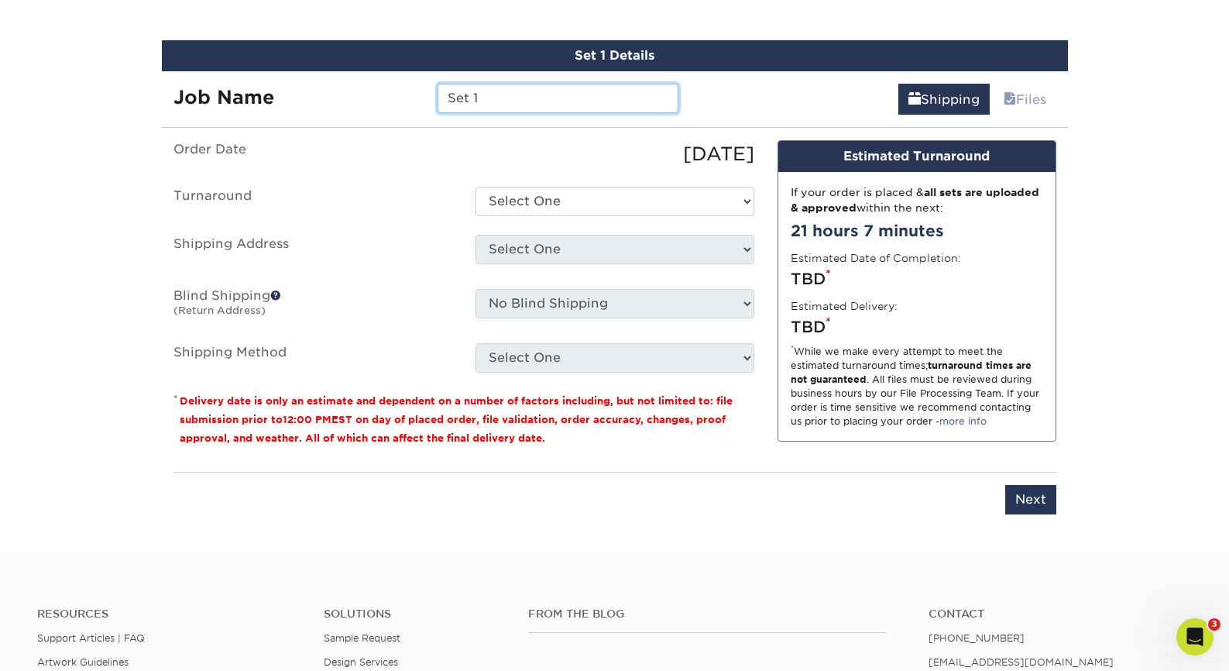
click at [489, 100] on input "Set 1" at bounding box center [558, 98] width 241 height 29
type input "BASM Fall Events Card"
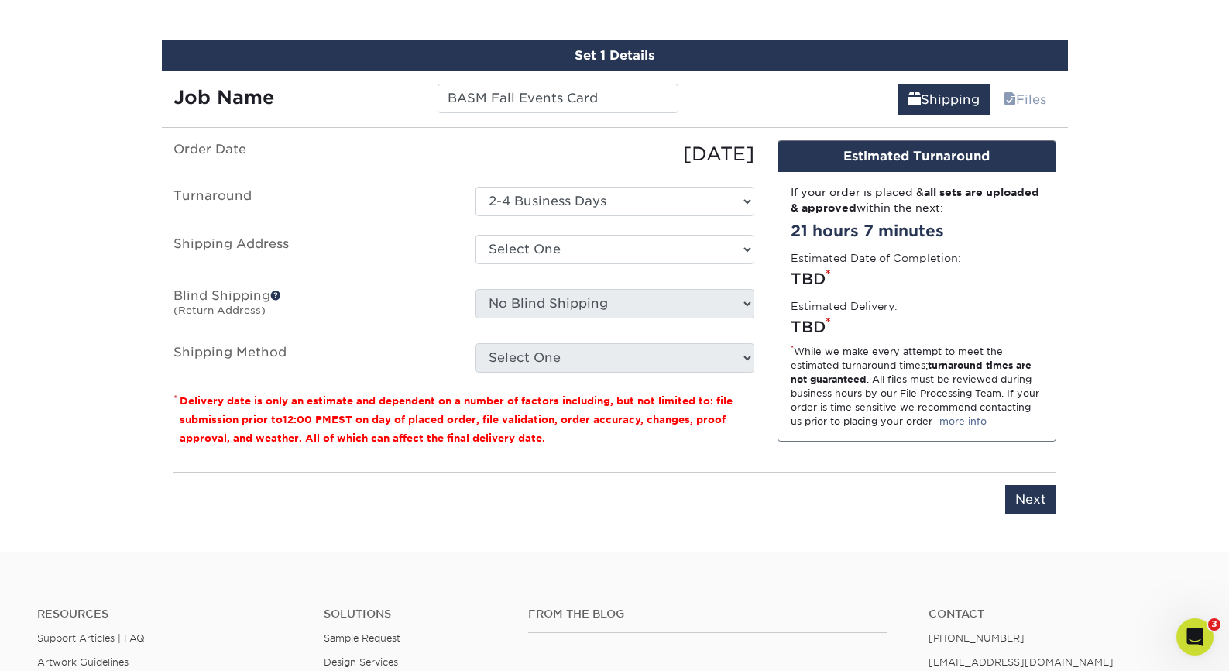
click at [559, 182] on ul "Order Date 08/12/2025 Turnaround Select One 2-4 Business Days 2 Day Next Busine…" at bounding box center [464, 256] width 581 height 232
select select "2c095543-099d-4214-9a7c-19c520b4a4d3"
select select "264087"
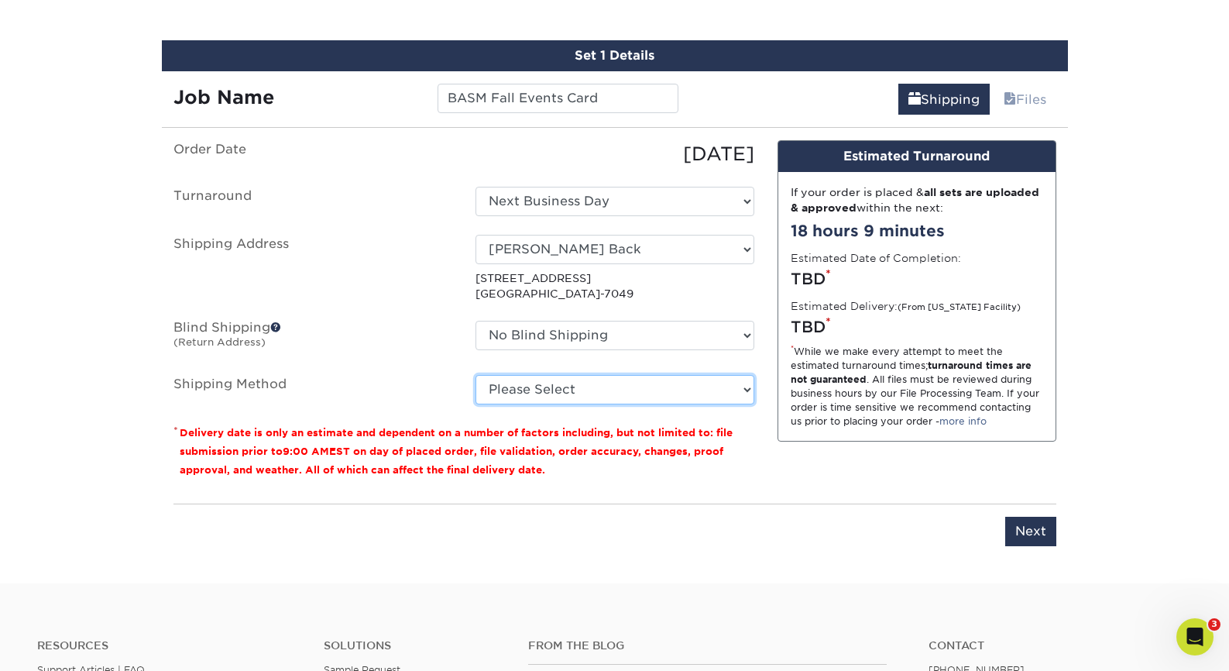
select select "03"
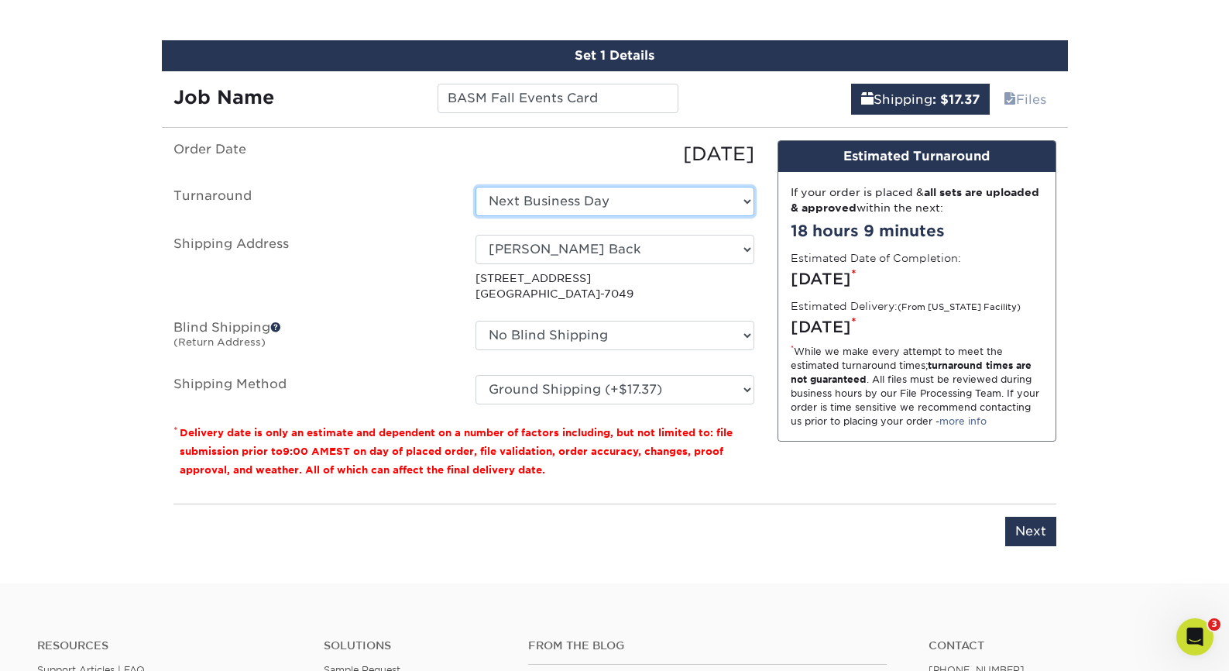
select select "7b26561a-24aa-401d-8bed-9affce665c36"
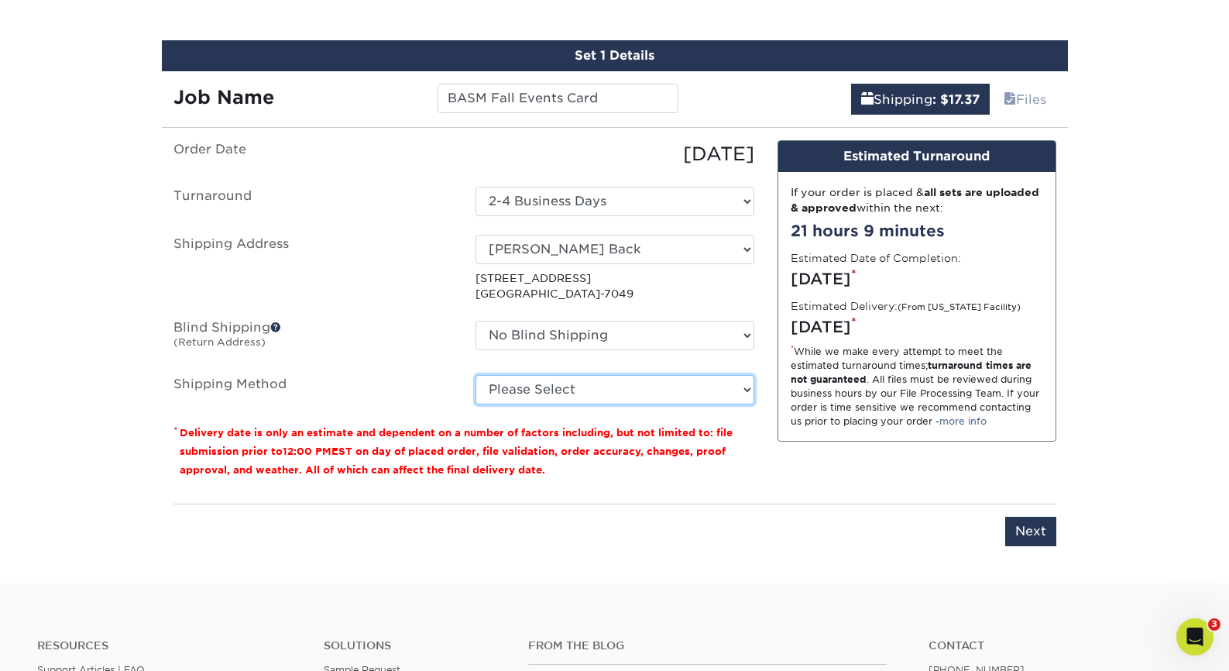
select select "03"
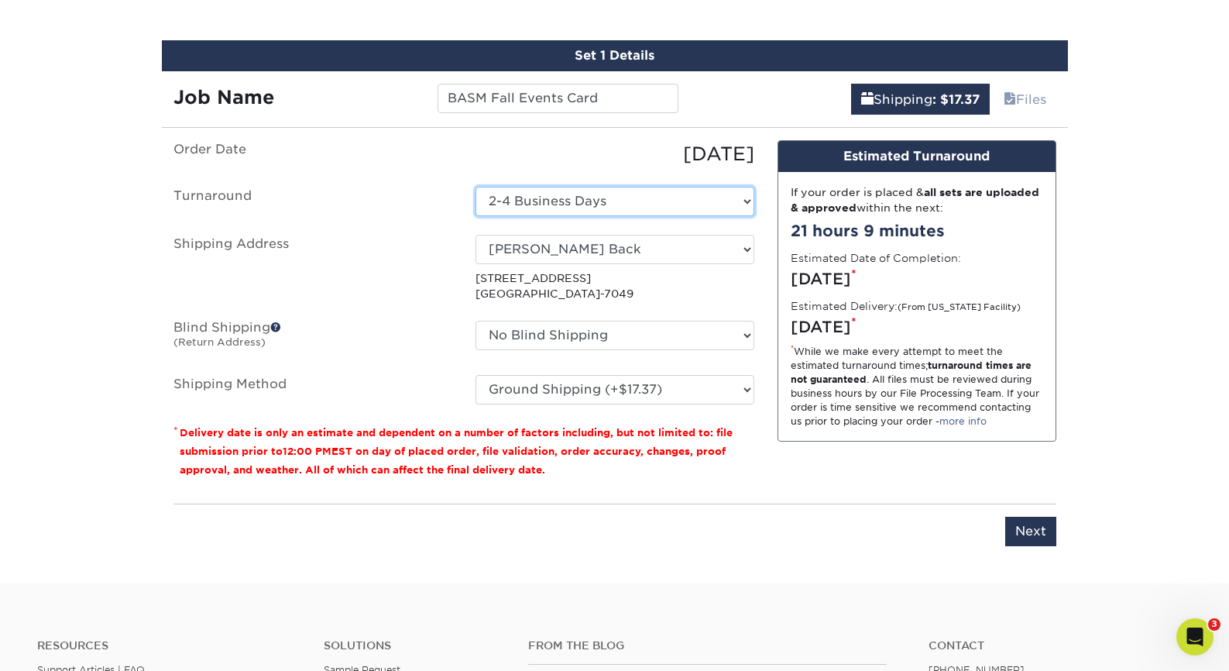
select select "2c095543-099d-4214-9a7c-19c520b4a4d3"
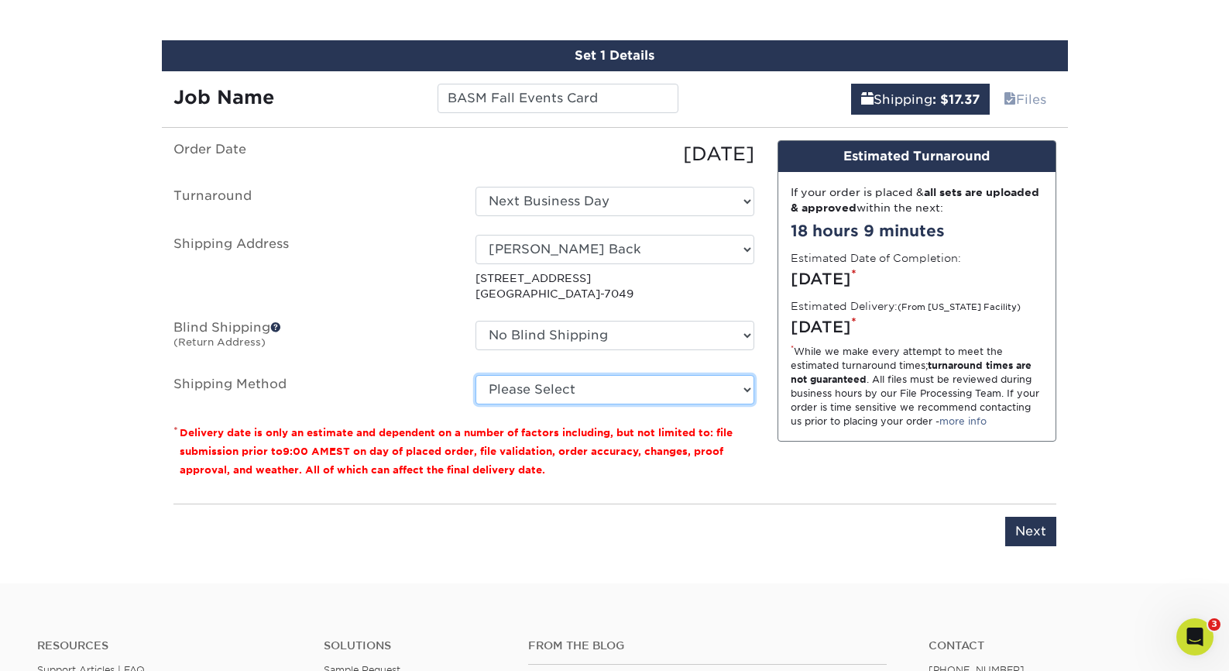
select select "03"
click at [1028, 522] on input "Next" at bounding box center [1031, 531] width 51 height 29
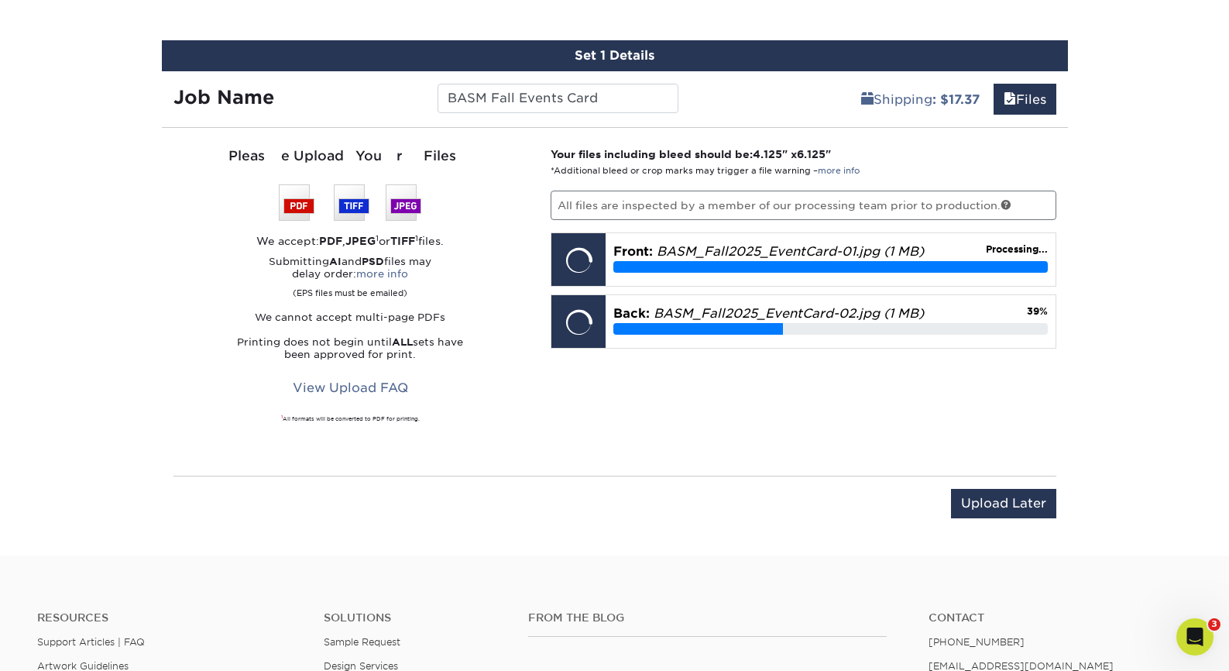
scroll to position [920, 1]
click at [1071, 384] on div "Set 1 Details Job Name BASM Fall Events Card Shipping : $17.37 Files You've cho…" at bounding box center [615, 288] width 930 height 497
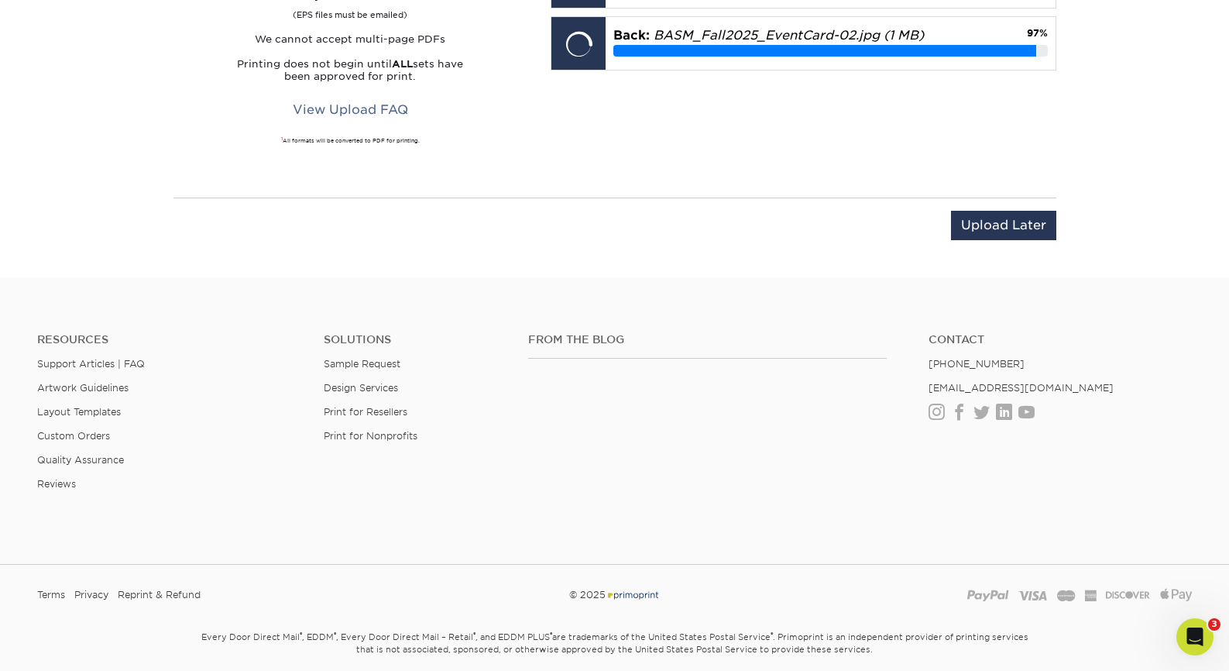
scroll to position [972, 0]
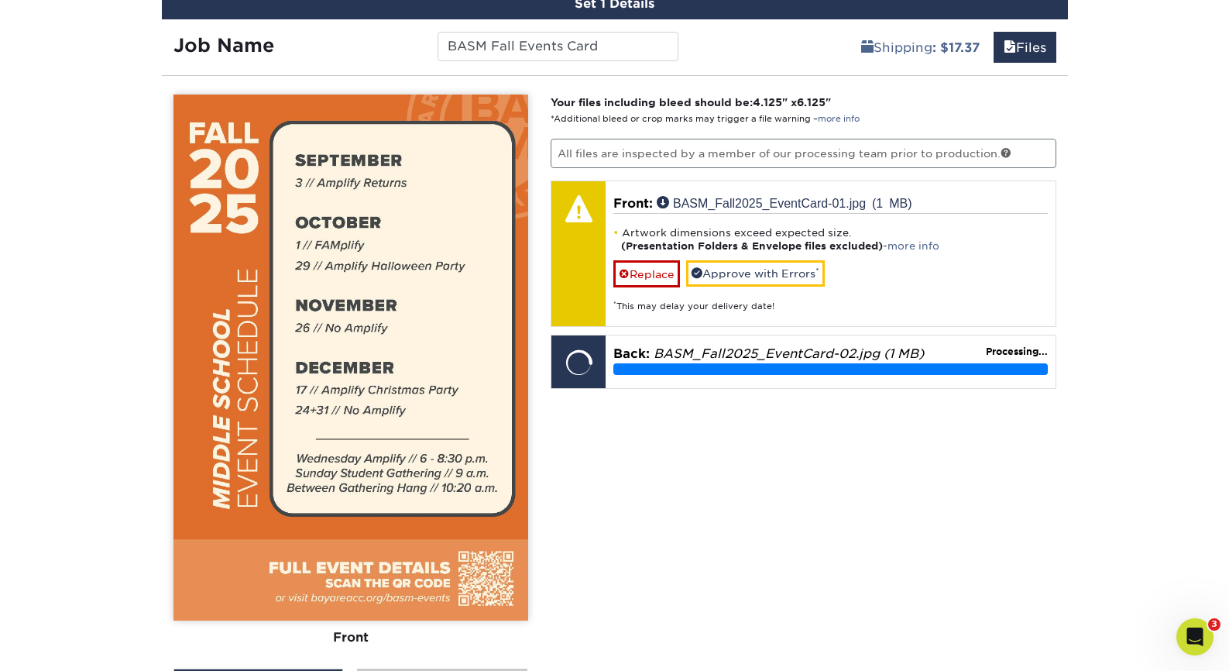
click at [910, 569] on div "Your files including bleed should be: 4.125 " x 6.125 " *Additional bleed or cr…" at bounding box center [803, 446] width 529 height 702
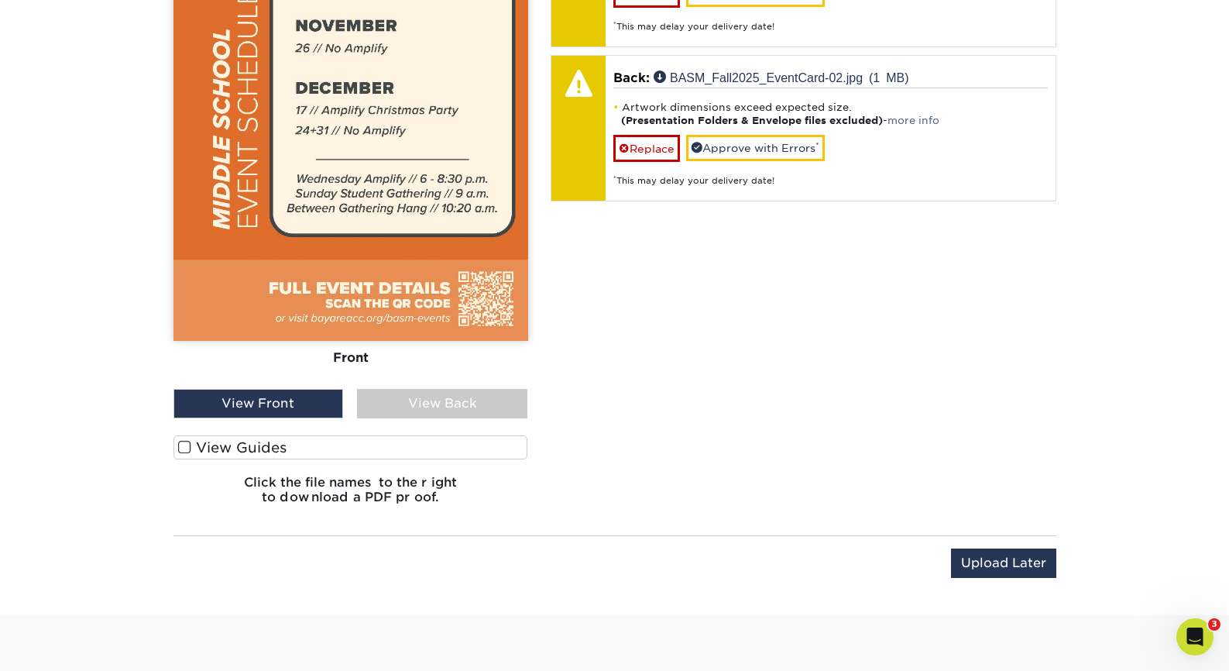
scroll to position [1253, 0]
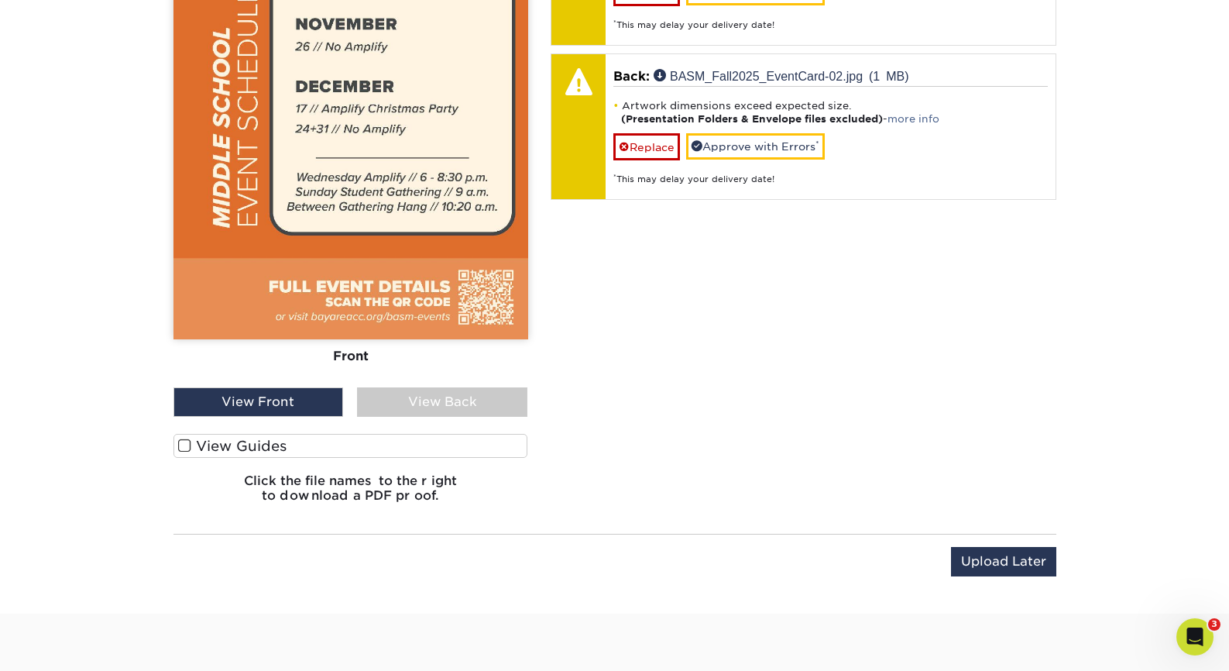
click at [246, 448] on label "View Guides" at bounding box center [351, 446] width 355 height 24
click at [0, 0] on input "View Guides" at bounding box center [0, 0] width 0 height 0
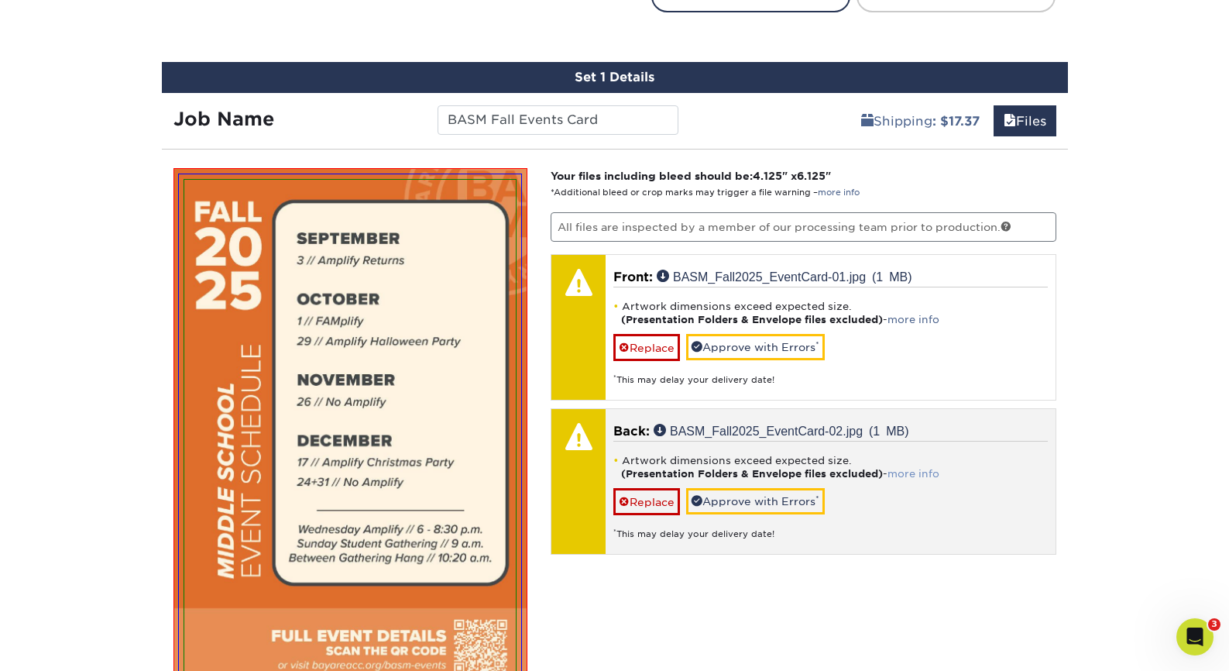
scroll to position [899, 0]
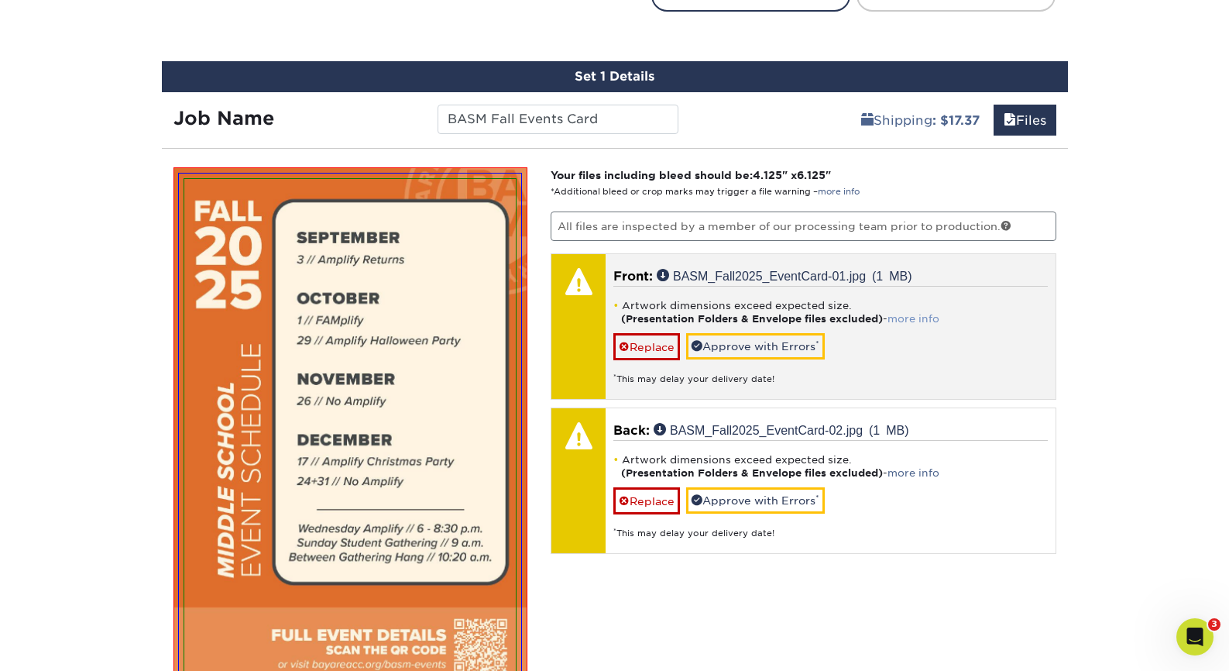
click at [906, 316] on link "more info" at bounding box center [914, 319] width 52 height 12
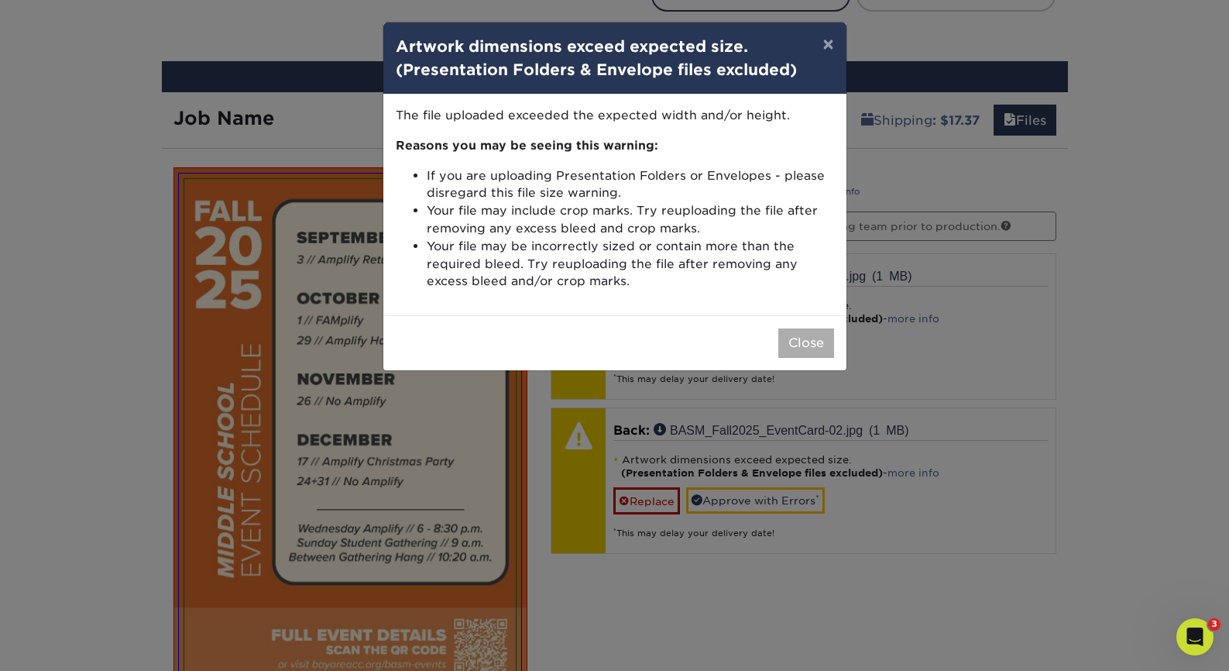
click at [794, 328] on button "Close" at bounding box center [807, 342] width 56 height 29
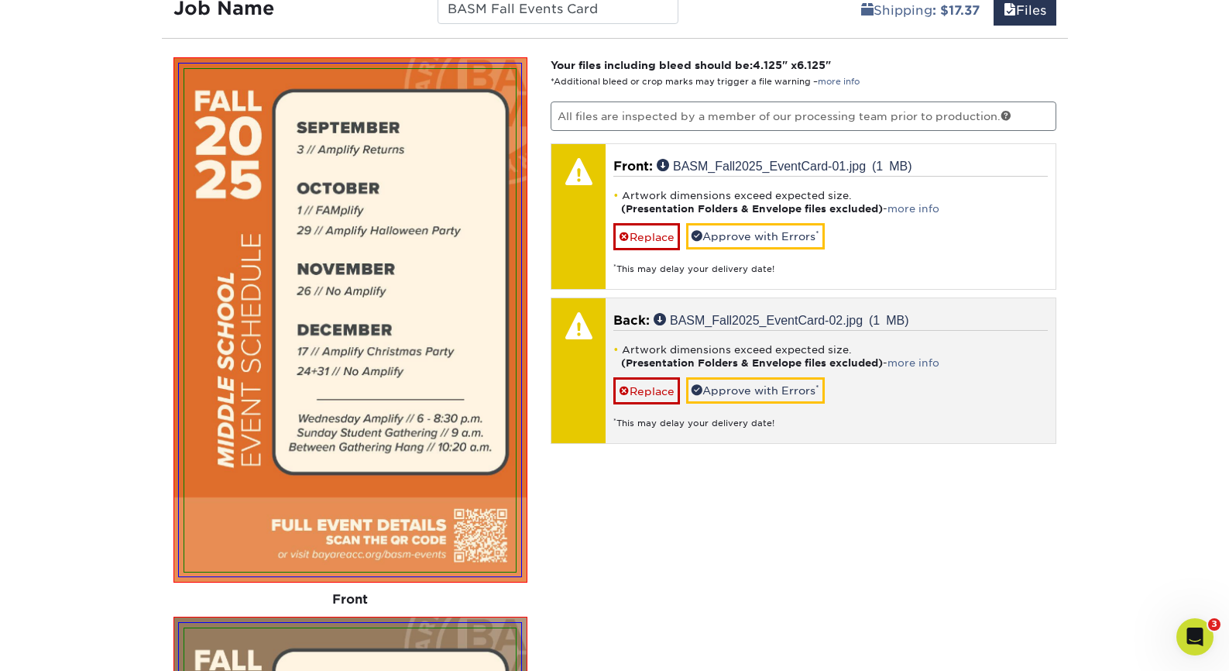
scroll to position [1030, 0]
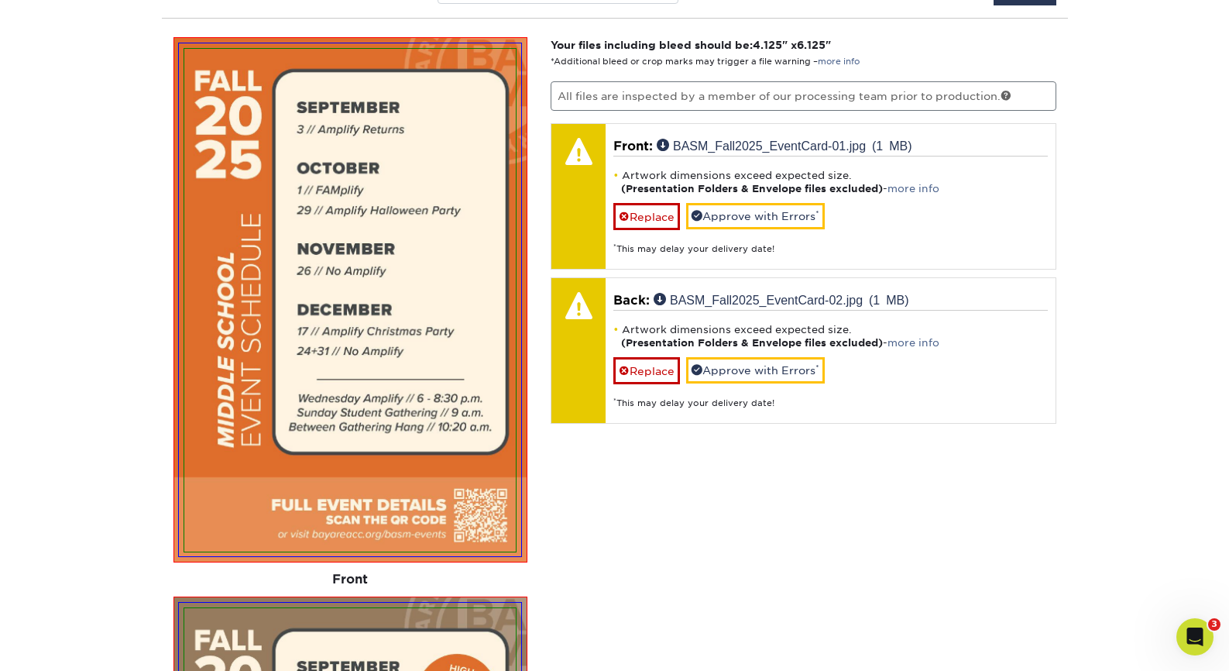
click at [1220, 530] on div "Products Postcards Glossy UV Coated Postcards Previous Next show more 25" at bounding box center [614, 232] width 1229 height 2325
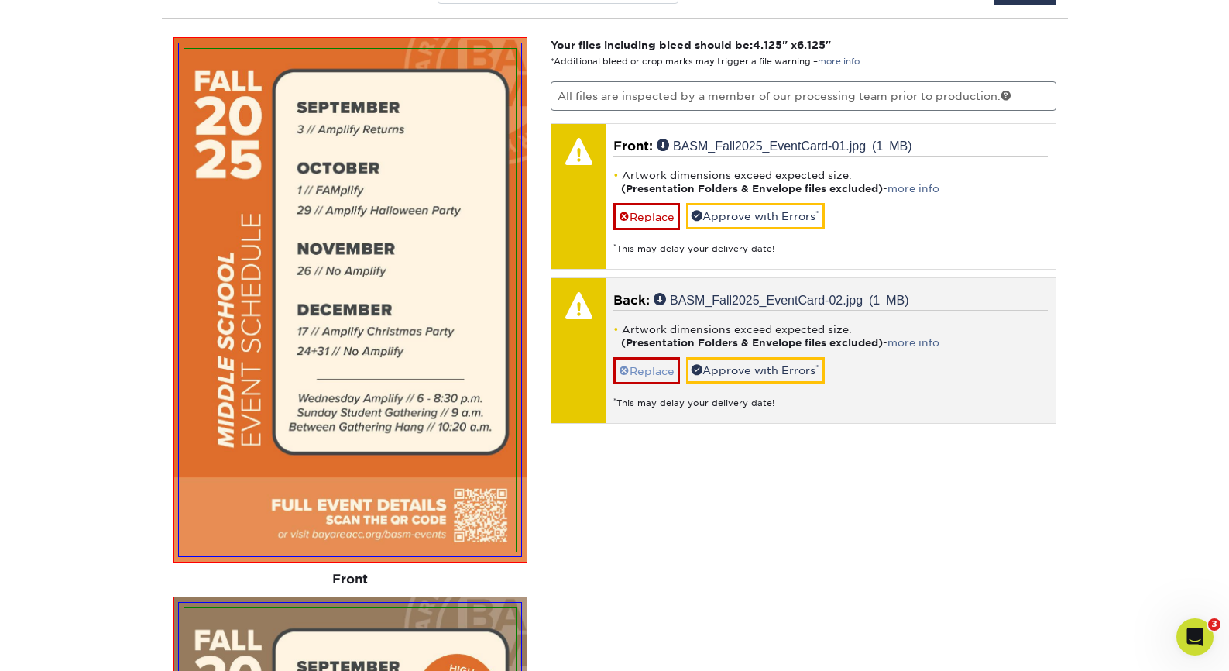
click at [629, 369] on link "Replace" at bounding box center [647, 370] width 67 height 27
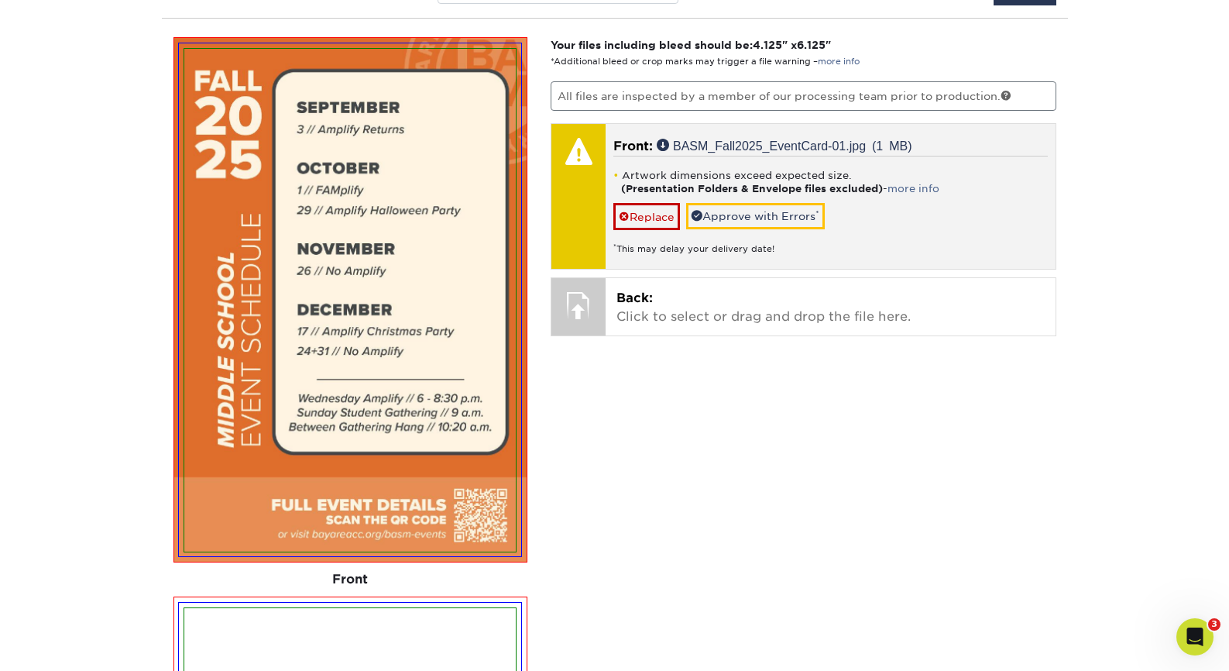
click at [633, 232] on div "* This may delay your delivery date!" at bounding box center [831, 243] width 435 height 26
click at [632, 219] on link "Replace" at bounding box center [647, 216] width 67 height 27
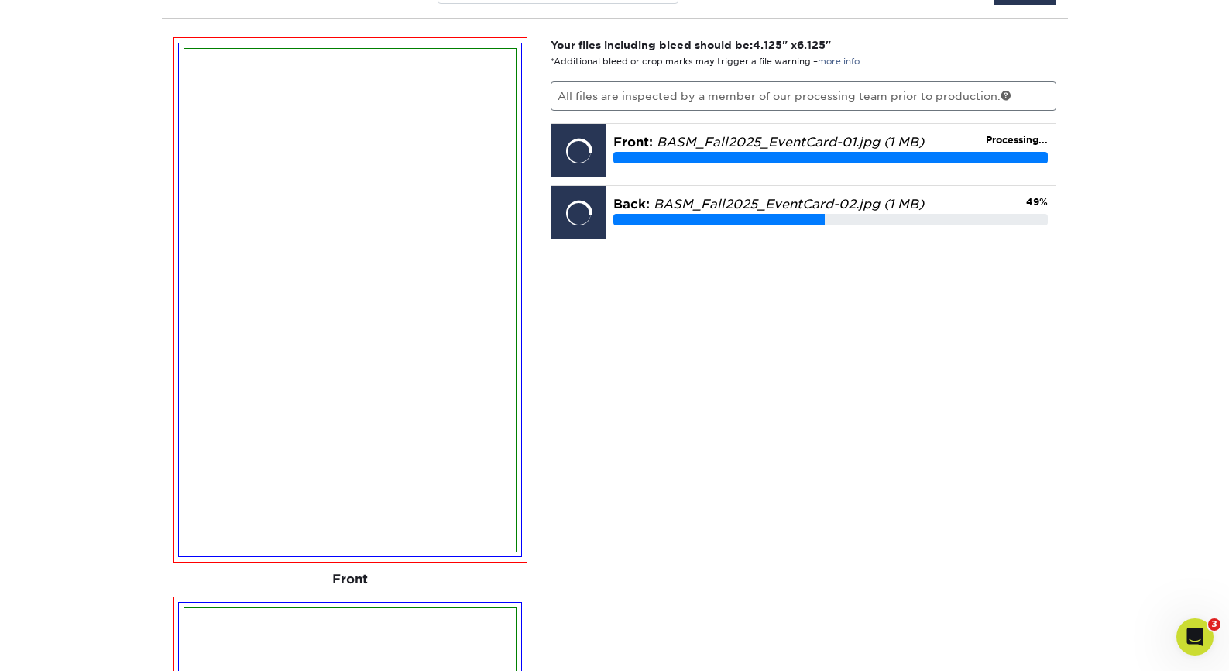
click at [938, 428] on div "Your files including bleed should be: 4.125 " x 6.125 " *Additional bleed or cr…" at bounding box center [803, 666] width 529 height 1259
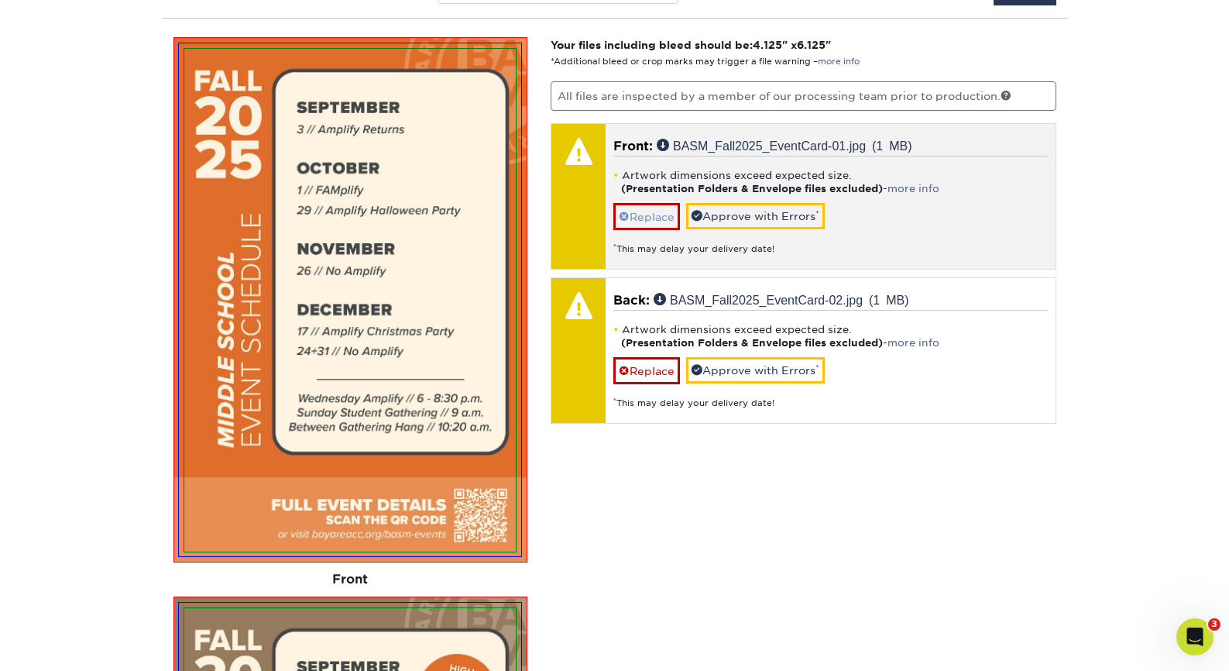
click at [639, 216] on link "Replace" at bounding box center [647, 216] width 67 height 27
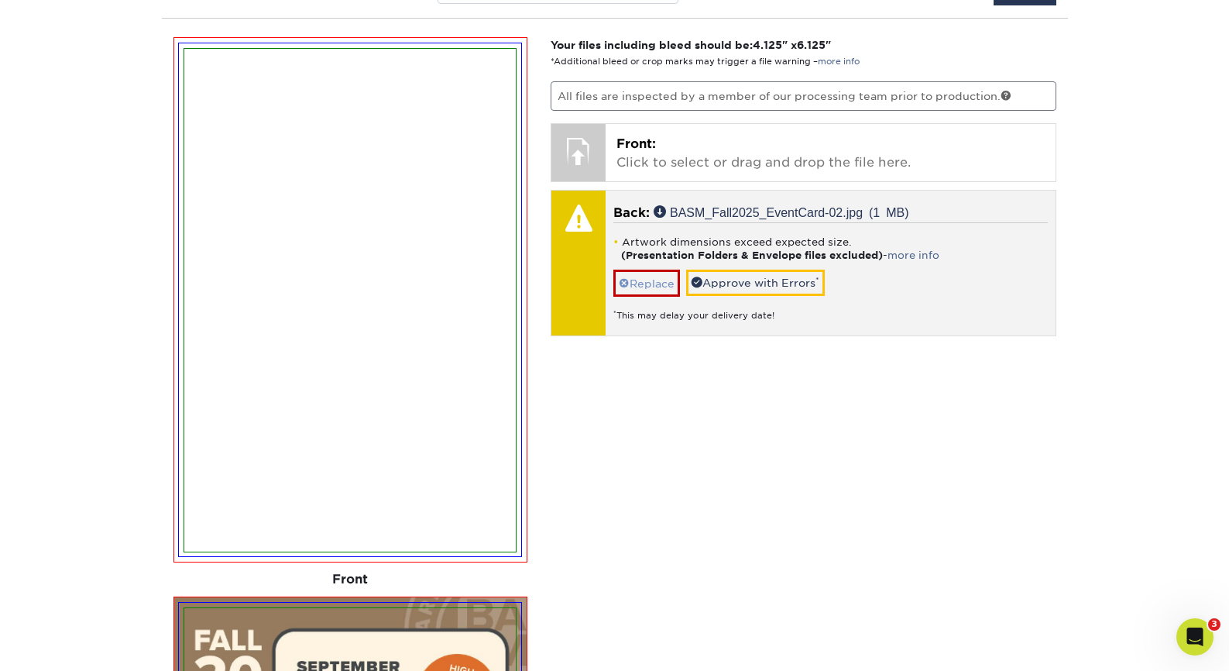
click at [652, 283] on link "Replace" at bounding box center [647, 283] width 67 height 27
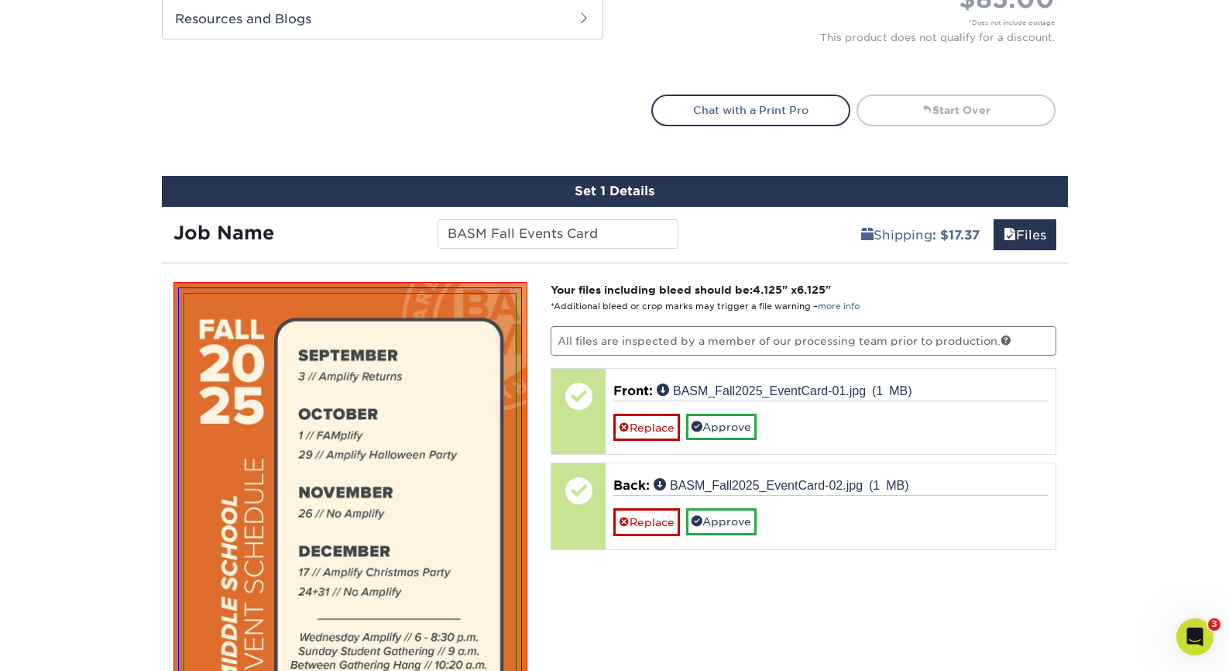
scroll to position [945, 0]
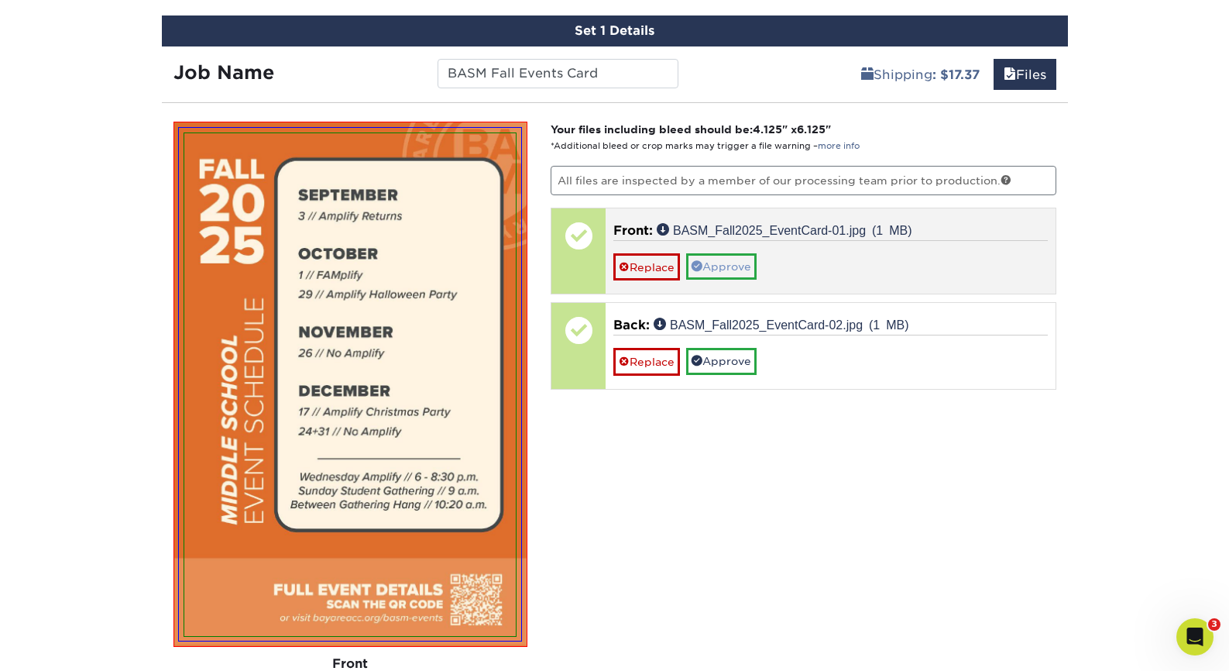
click at [707, 267] on link "Approve" at bounding box center [721, 266] width 70 height 26
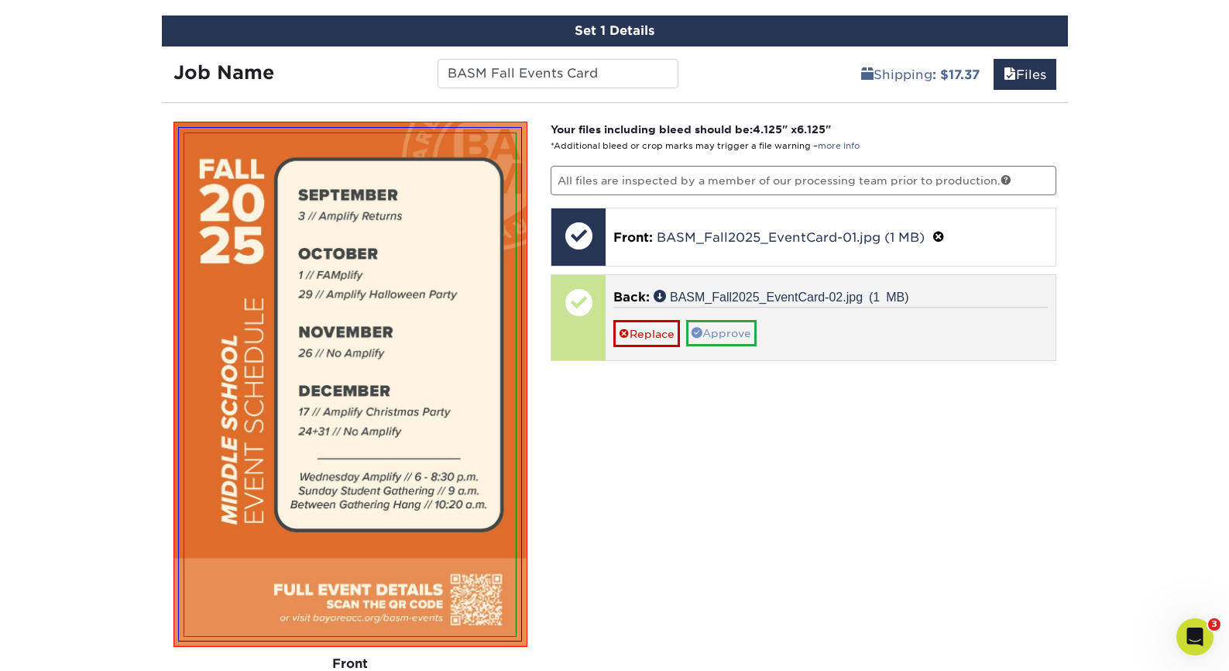
click at [710, 321] on link "Approve" at bounding box center [721, 333] width 70 height 26
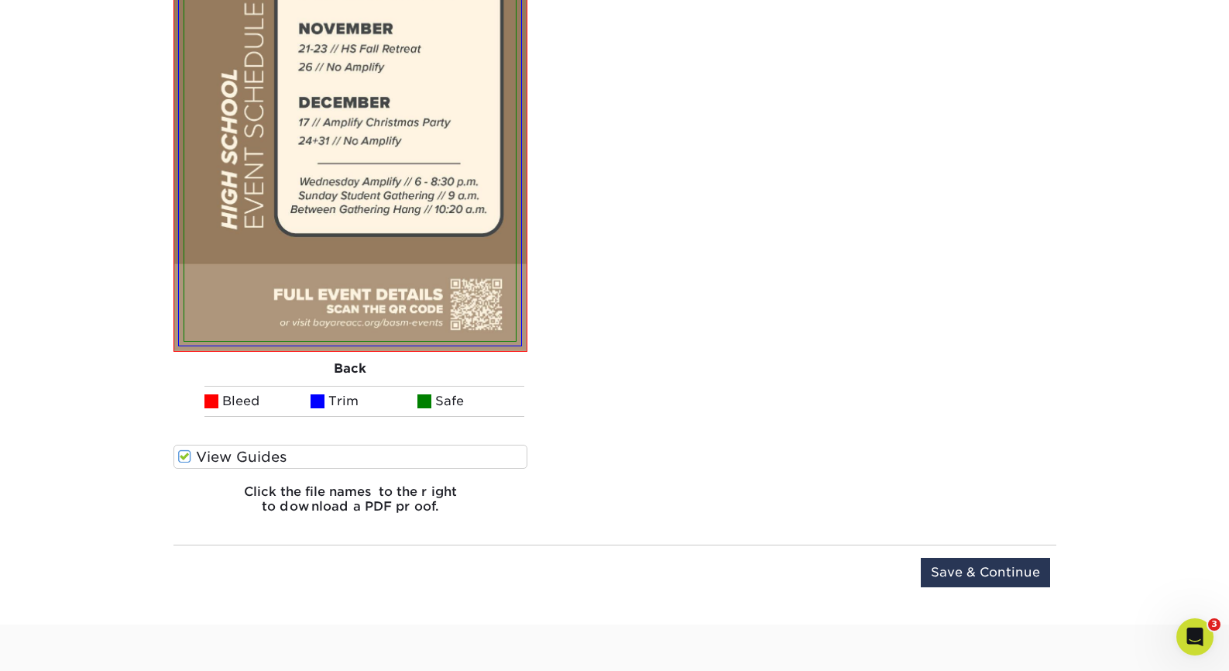
scroll to position [2028, 0]
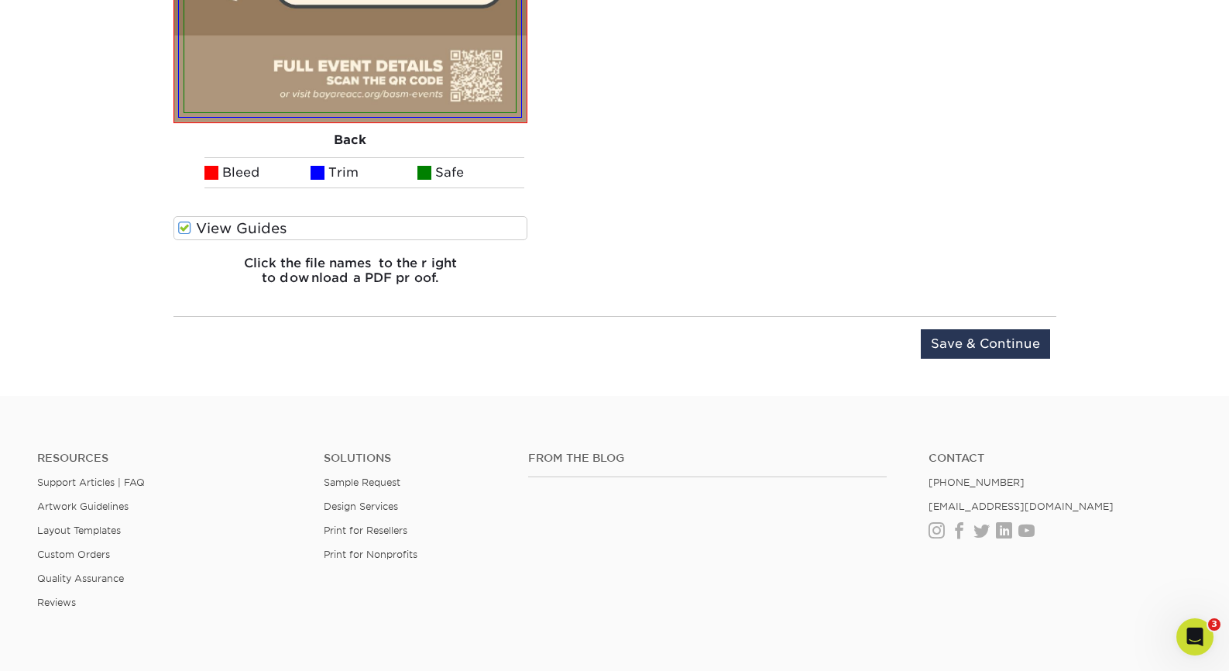
click at [1052, 332] on div "Upload Later Save & Continue Continue" at bounding box center [615, 353] width 883 height 48
click at [973, 336] on input "Save & Continue" at bounding box center [985, 343] width 129 height 29
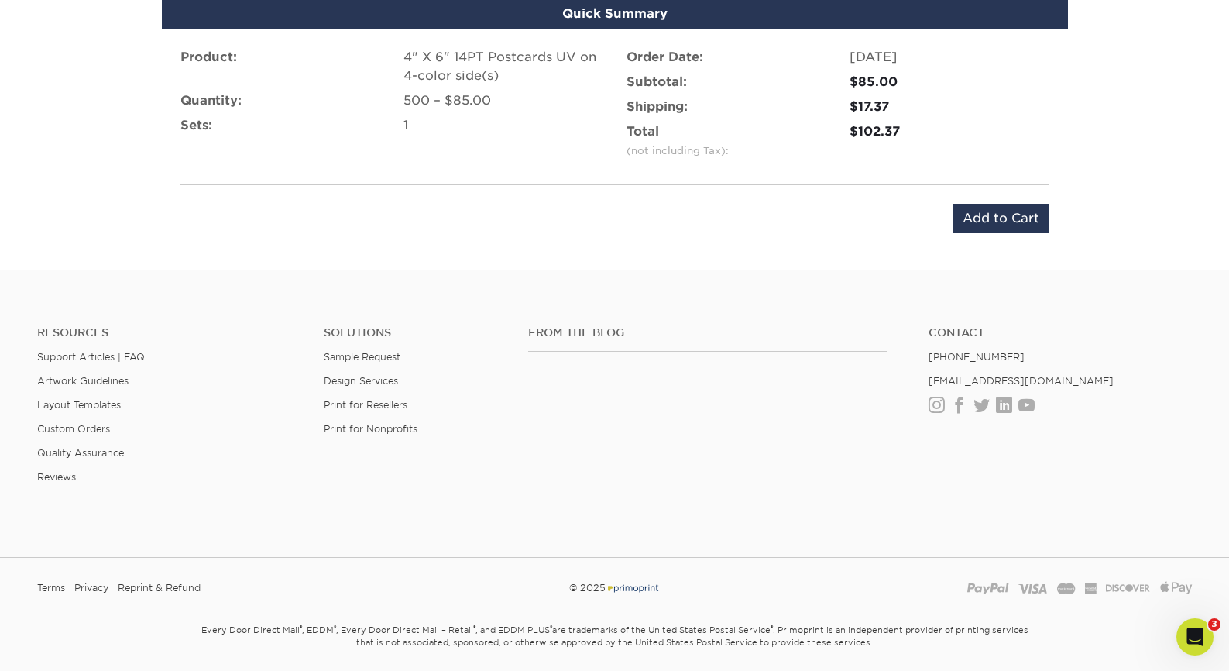
scroll to position [978, 0]
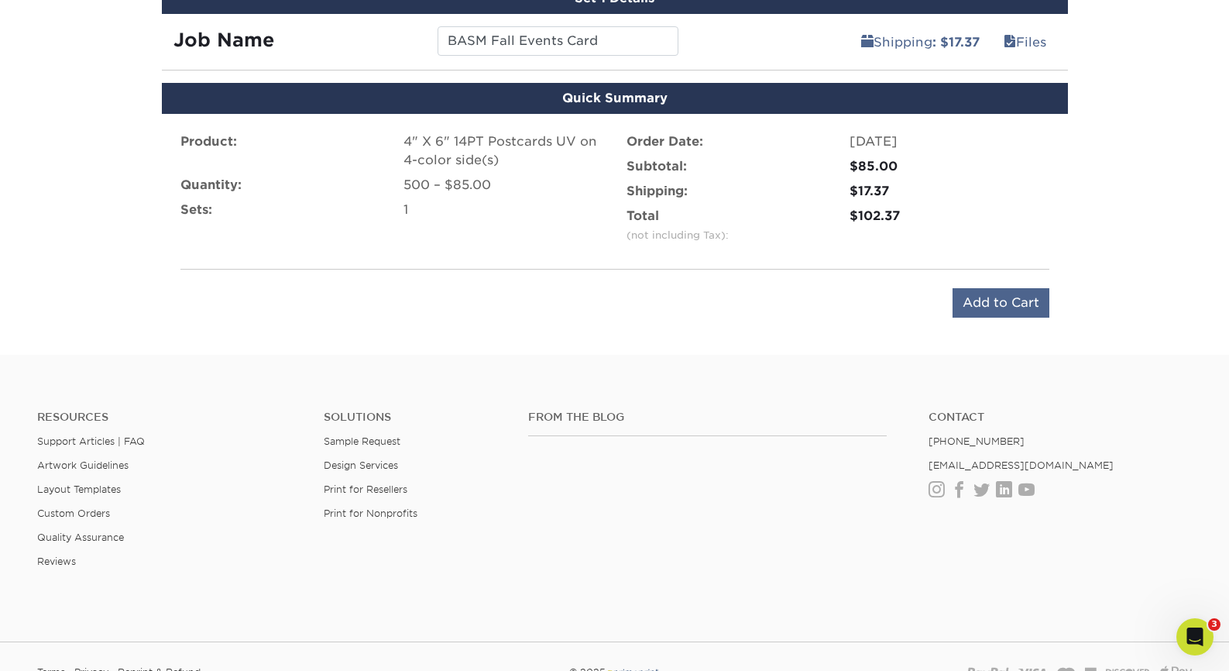
click at [988, 290] on input "Add to Cart" at bounding box center [1001, 302] width 97 height 29
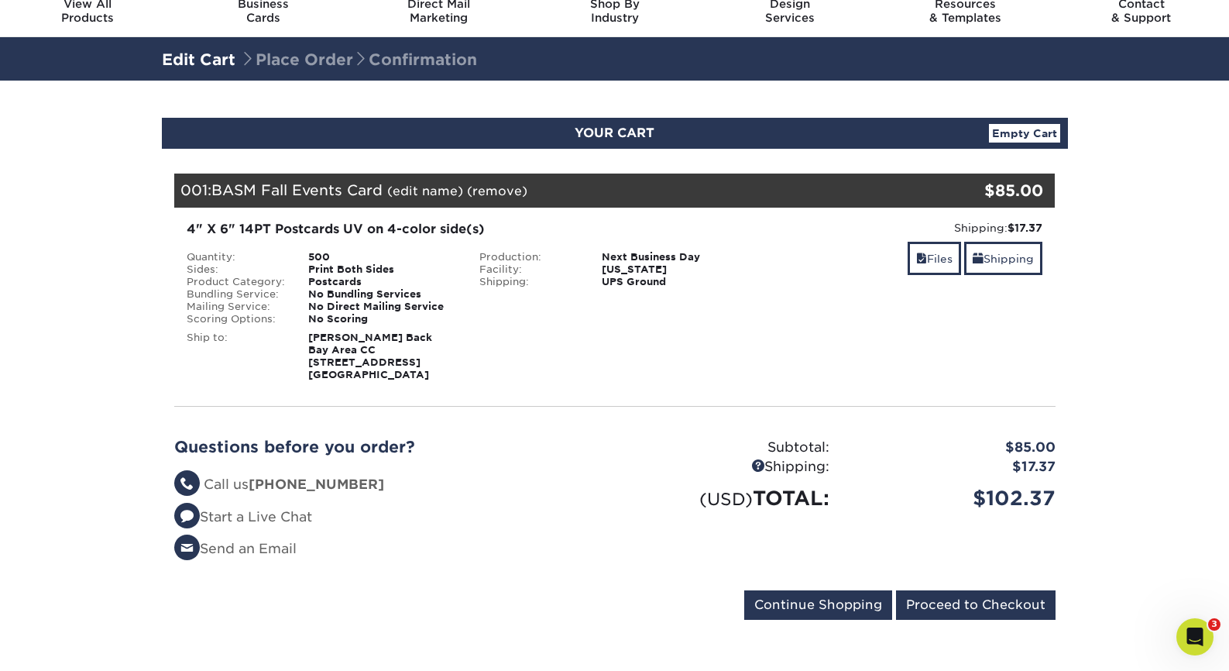
scroll to position [64, 0]
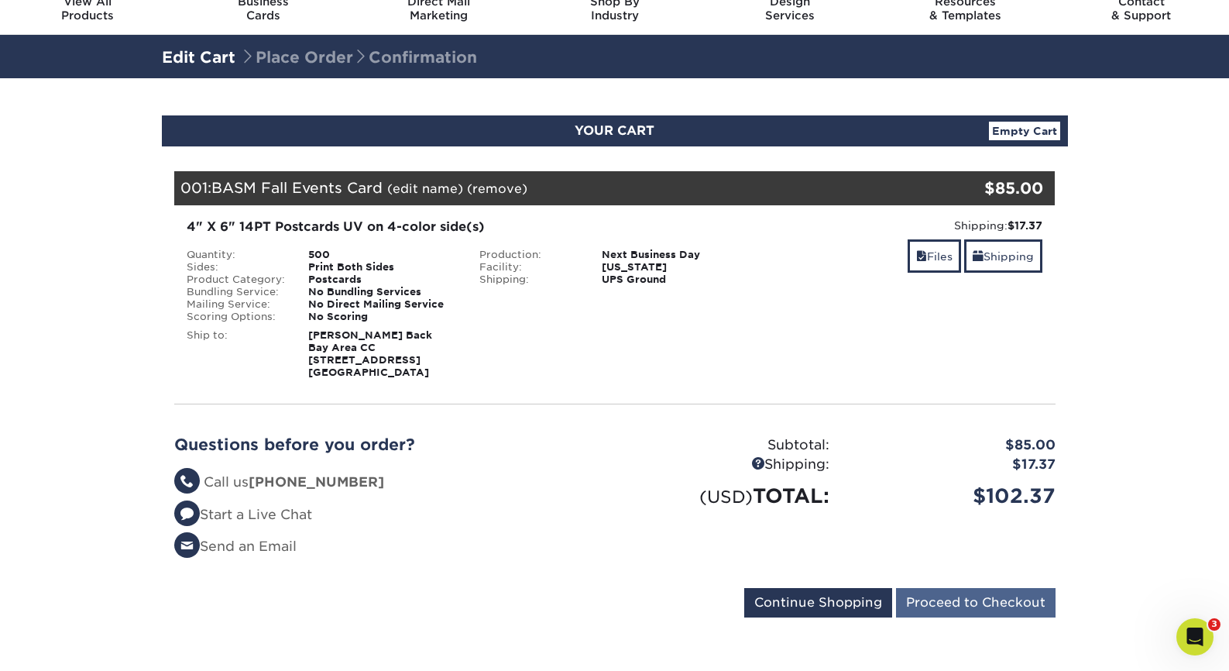
click at [976, 604] on input "Proceed to Checkout" at bounding box center [976, 602] width 160 height 29
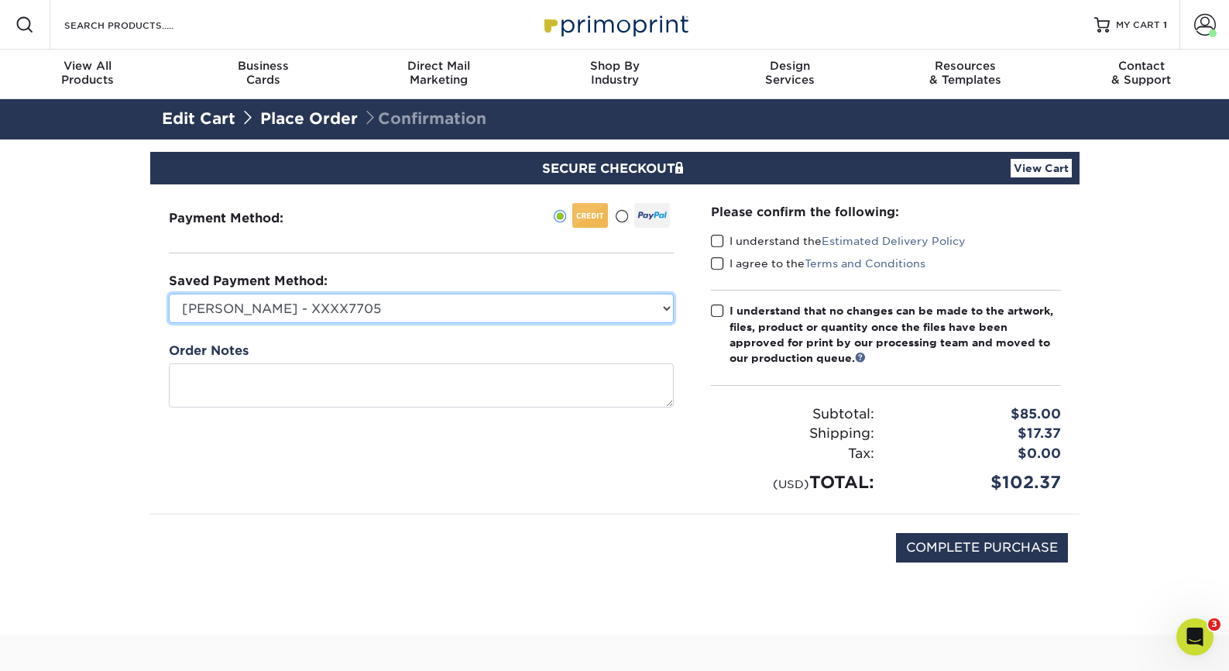
select select "69621"
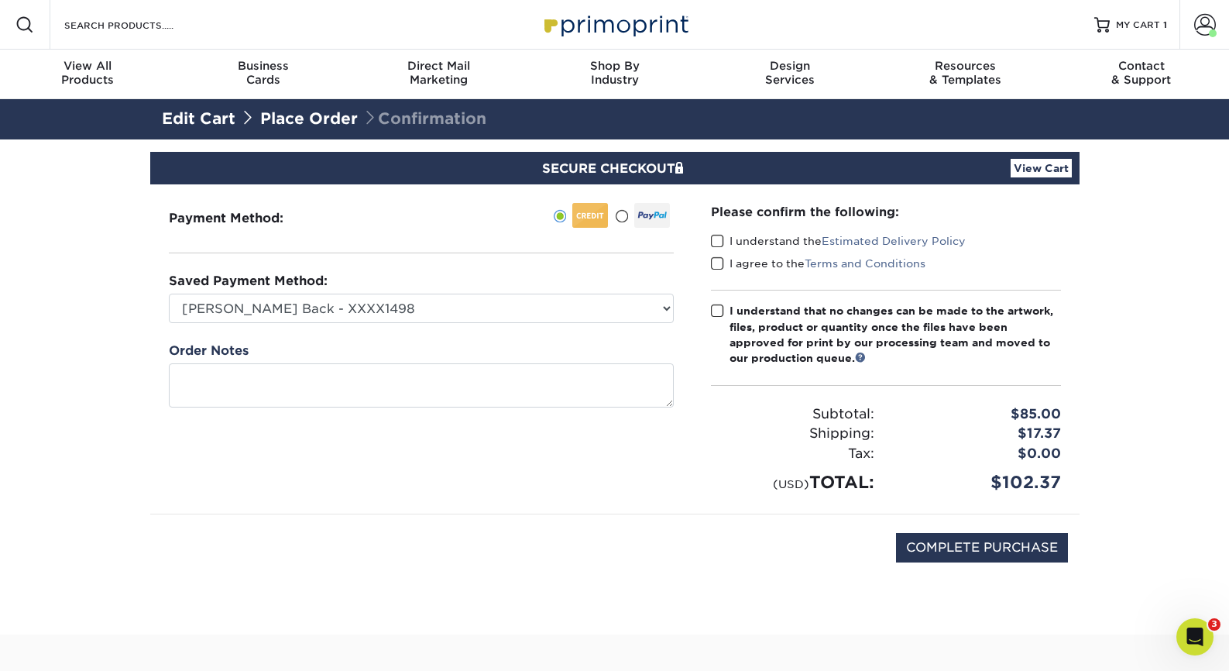
click at [730, 310] on div "I understand that no changes can be made to the artwork, files, product or quan…" at bounding box center [896, 335] width 332 height 64
click at [0, 0] on input "I understand that no changes can be made to the artwork, files, product or quan…" at bounding box center [0, 0] width 0 height 0
click at [717, 263] on span at bounding box center [717, 263] width 13 height 15
click at [0, 0] on input "I agree to the Terms and Conditions" at bounding box center [0, 0] width 0 height 0
click at [709, 242] on div "Please confirm the following: I understand the Estimated Delivery Policy I agre…" at bounding box center [886, 348] width 387 height 329
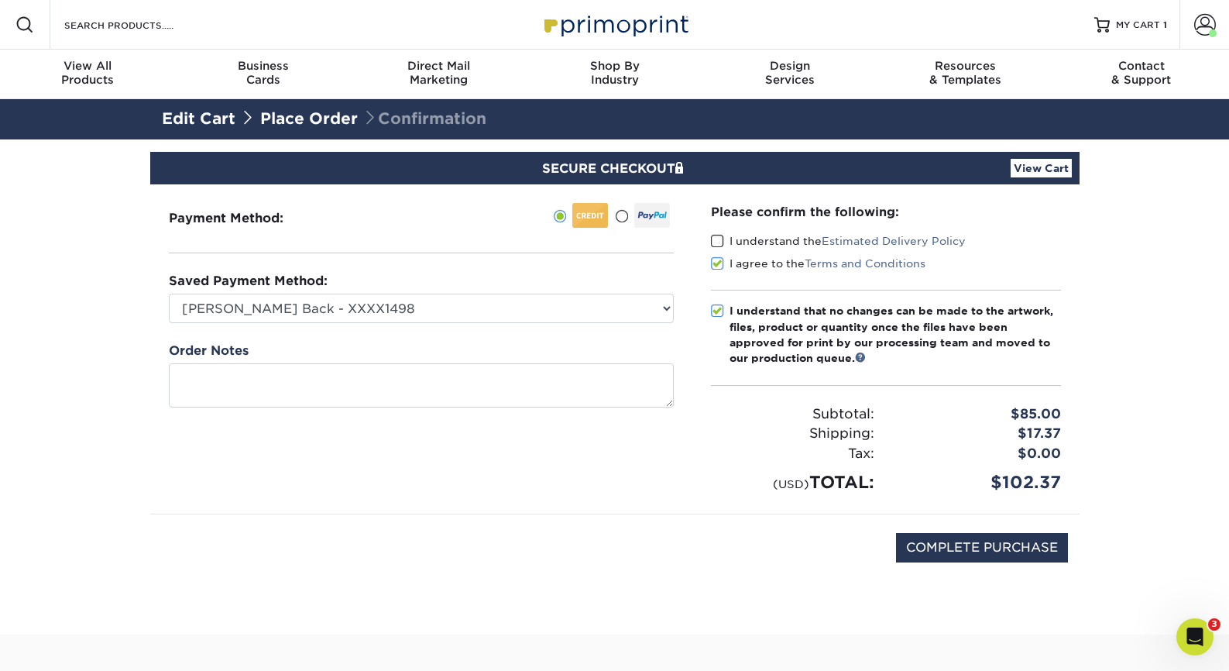
click at [743, 208] on div "Please confirm the following:" at bounding box center [886, 212] width 350 height 18
click at [736, 241] on label "I understand the Estimated Delivery Policy" at bounding box center [838, 240] width 255 height 15
click at [0, 0] on input "I understand the Estimated Delivery Policy" at bounding box center [0, 0] width 0 height 0
click at [974, 563] on div "COMPLETE PURCHASE" at bounding box center [615, 555] width 906 height 83
click at [970, 554] on input "COMPLETE PURCHASE" at bounding box center [982, 547] width 172 height 29
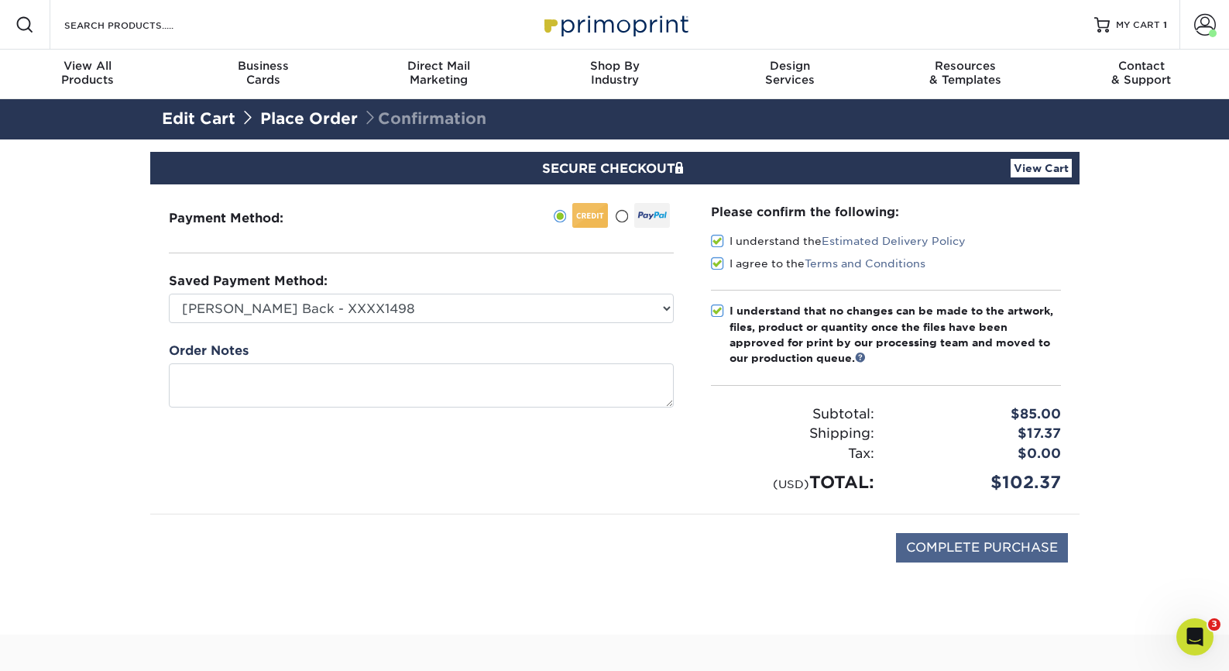
type input "PROCESSING, PLEASE WAIT..."
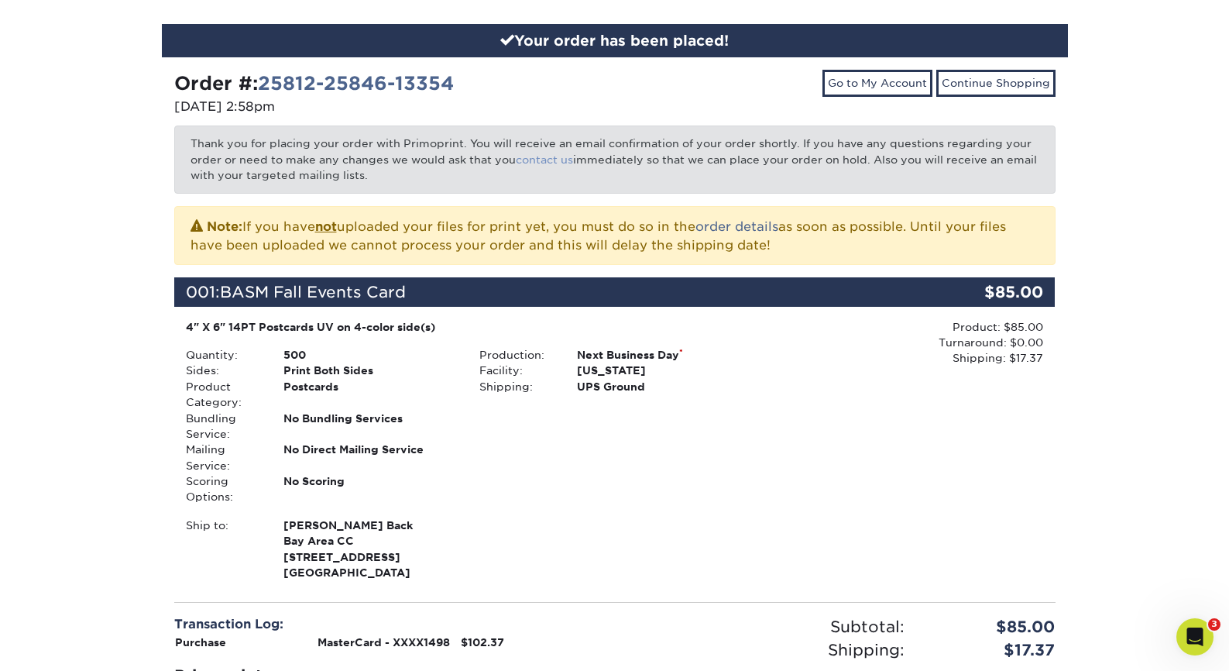
scroll to position [481, 0]
